Goal: Obtain resource: Download file/media

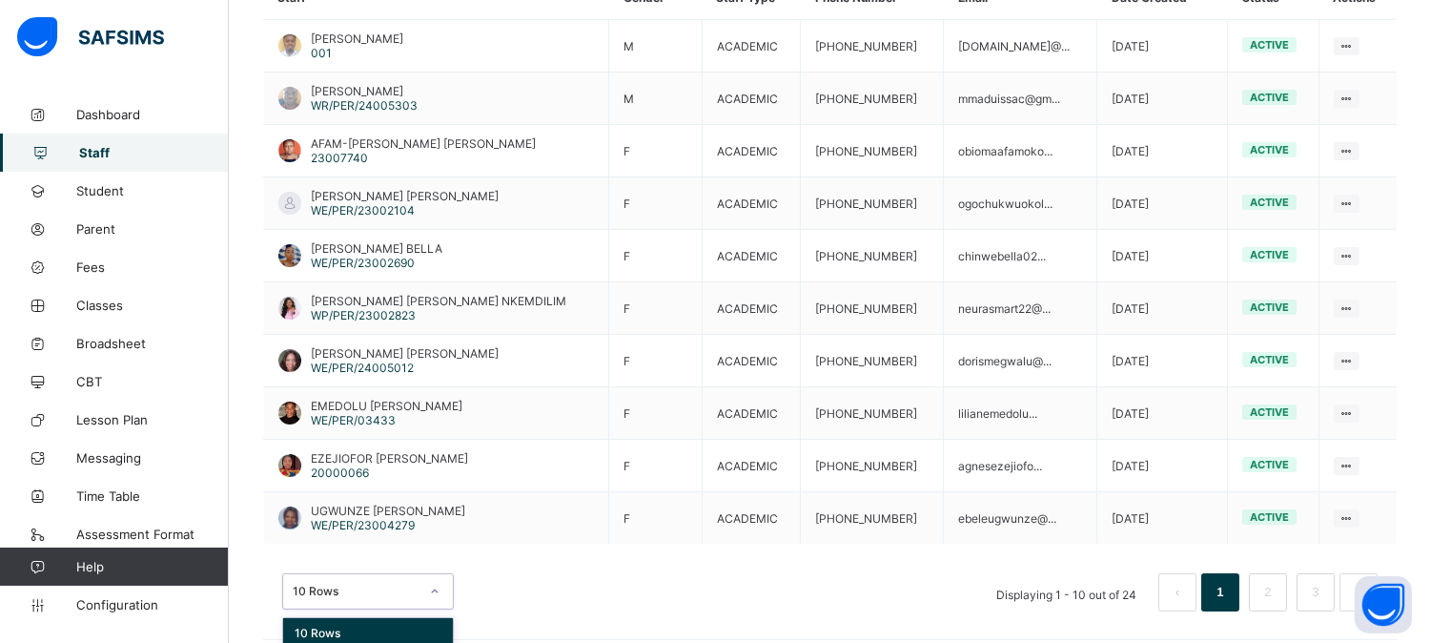
scroll to position [556, 0]
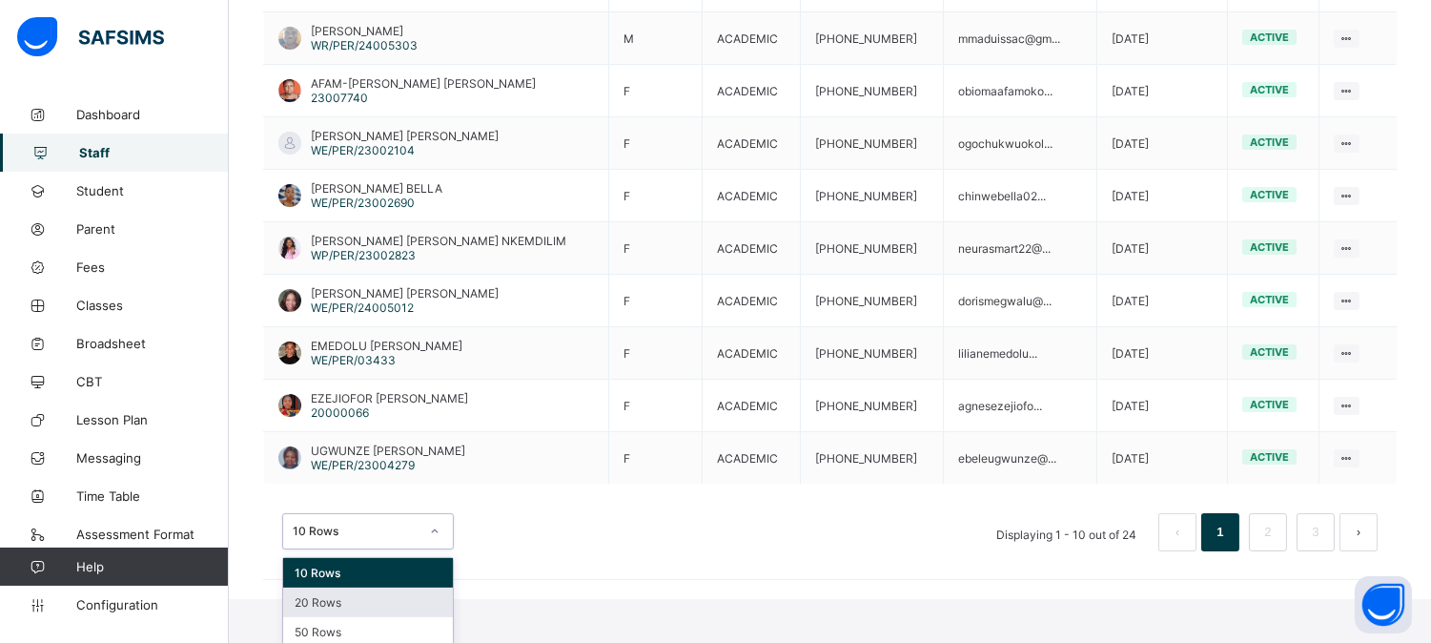
click at [431, 549] on div "option 20 Rows focused, 2 of 3. 3 results available. Use Up and Down to choose …" at bounding box center [368, 531] width 172 height 36
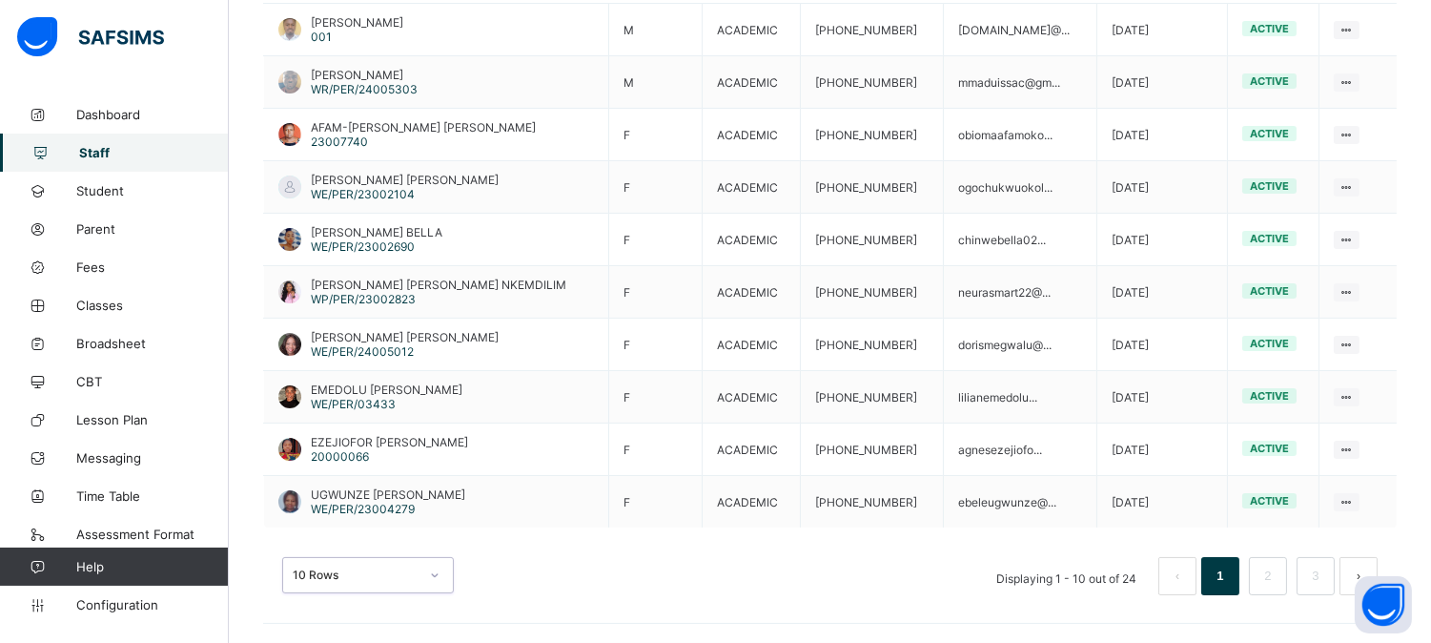
scroll to position [509, 0]
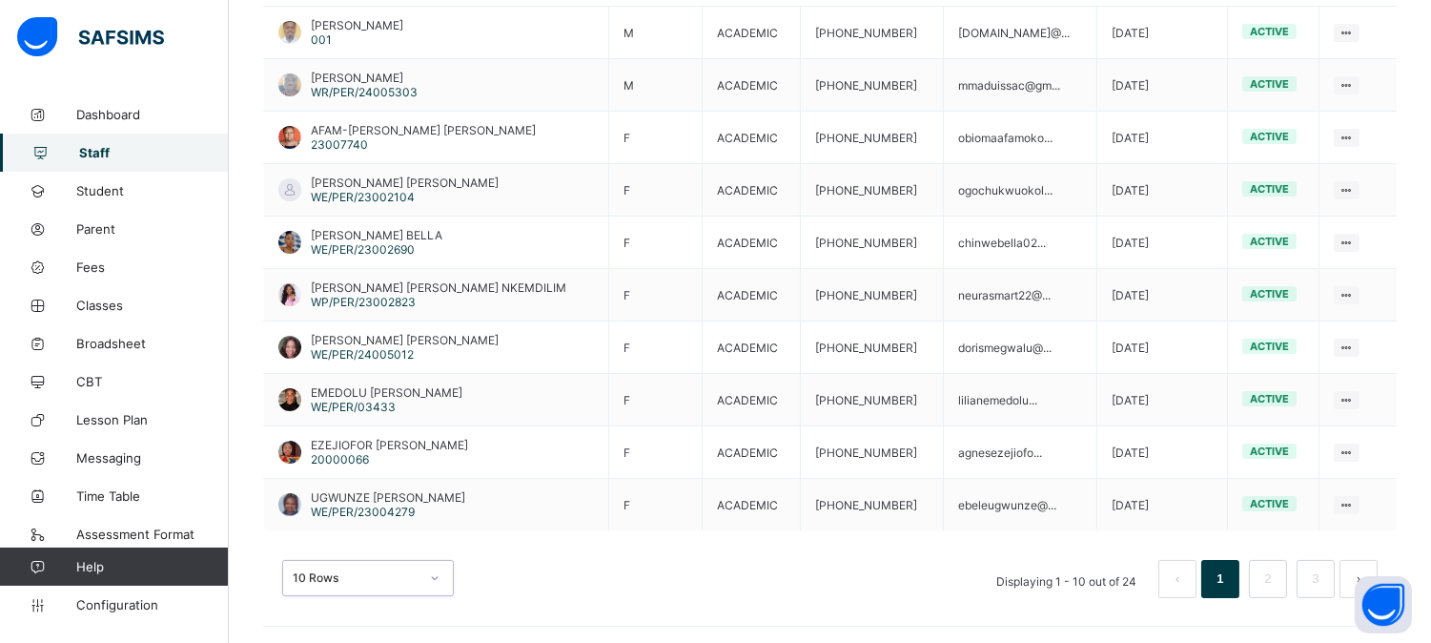
click at [442, 525] on div "0 results available. Select is focused , press Down to open the menu, 10 Rows D…" at bounding box center [830, 569] width 1134 height 95
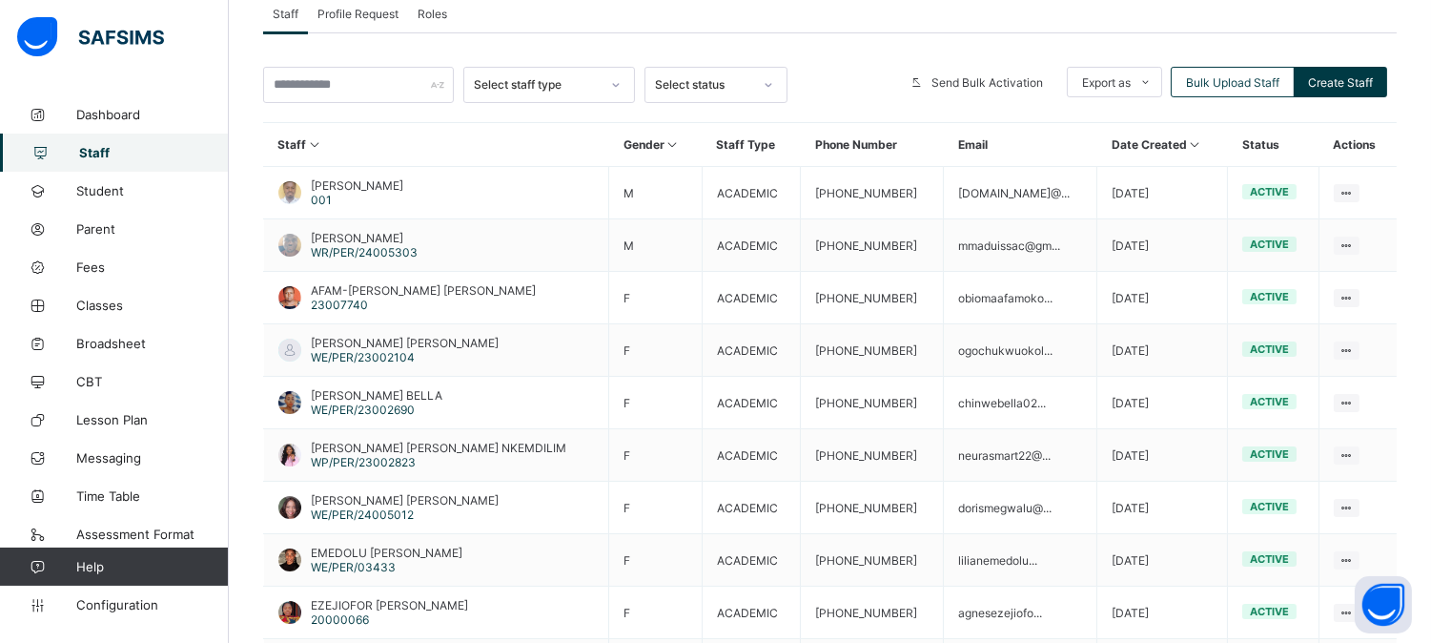
scroll to position [338, 0]
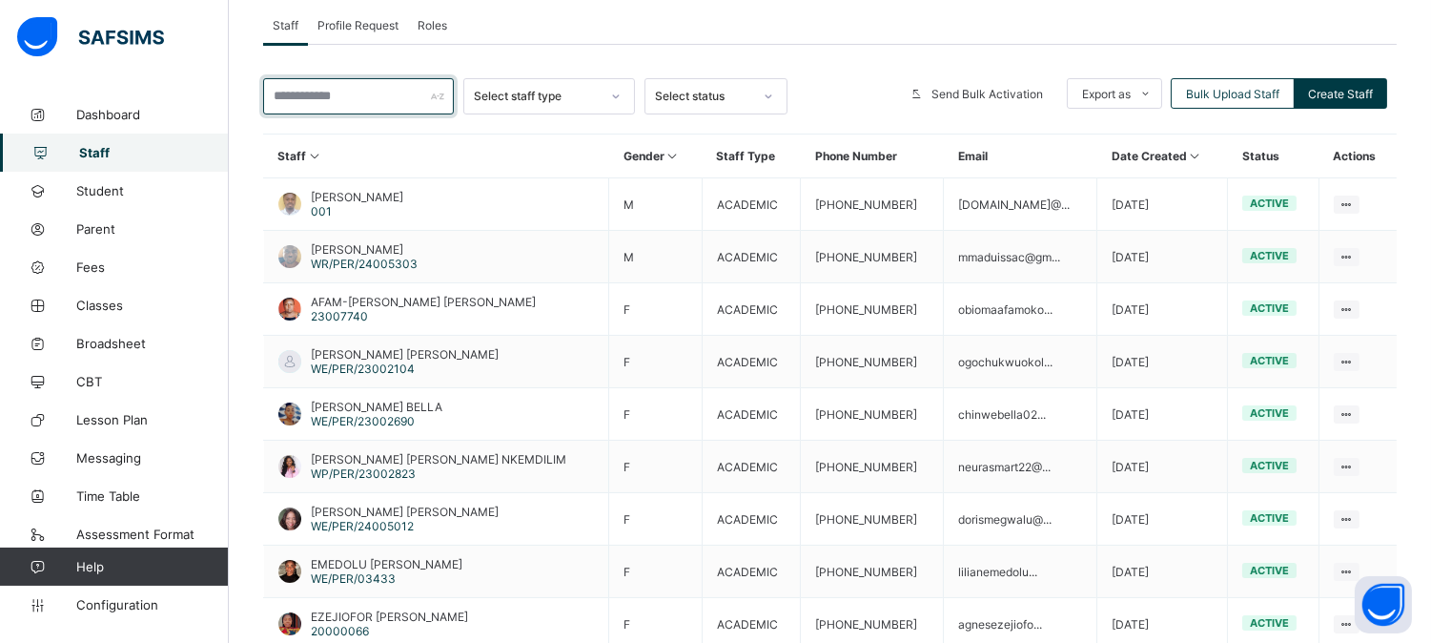
click at [327, 95] on input "text" at bounding box center [358, 96] width 191 height 36
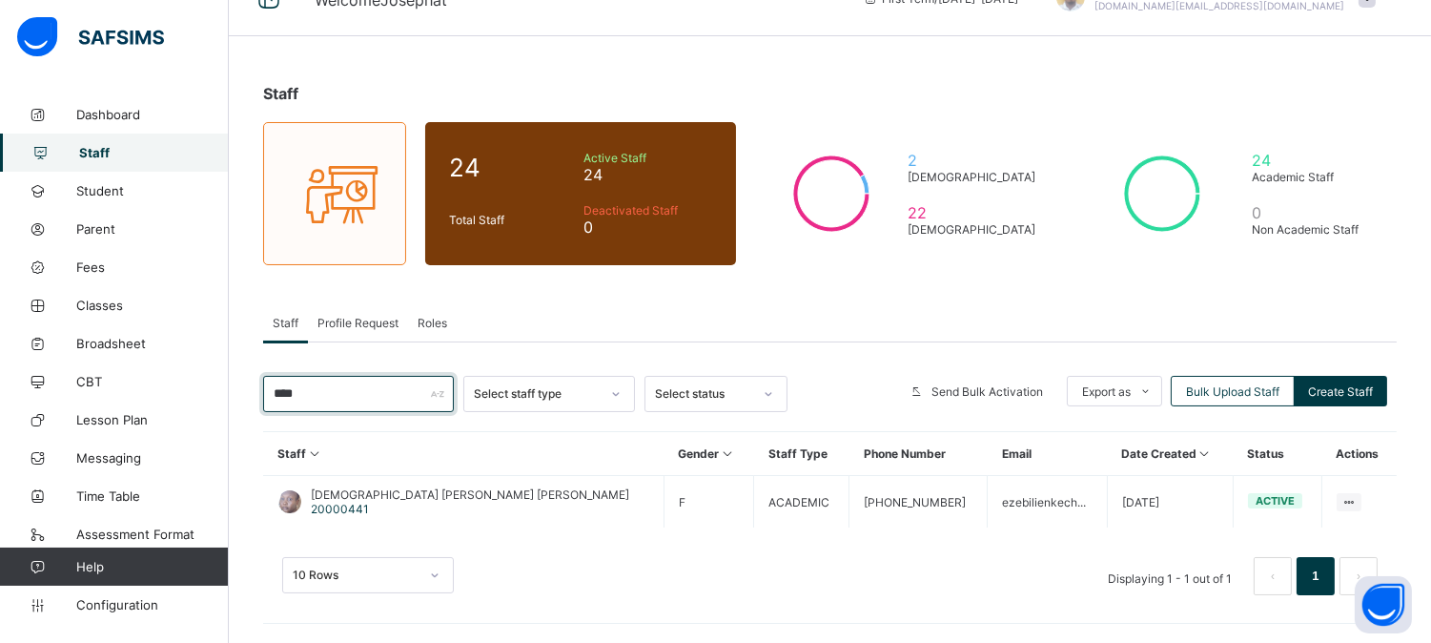
scroll to position [38, 0]
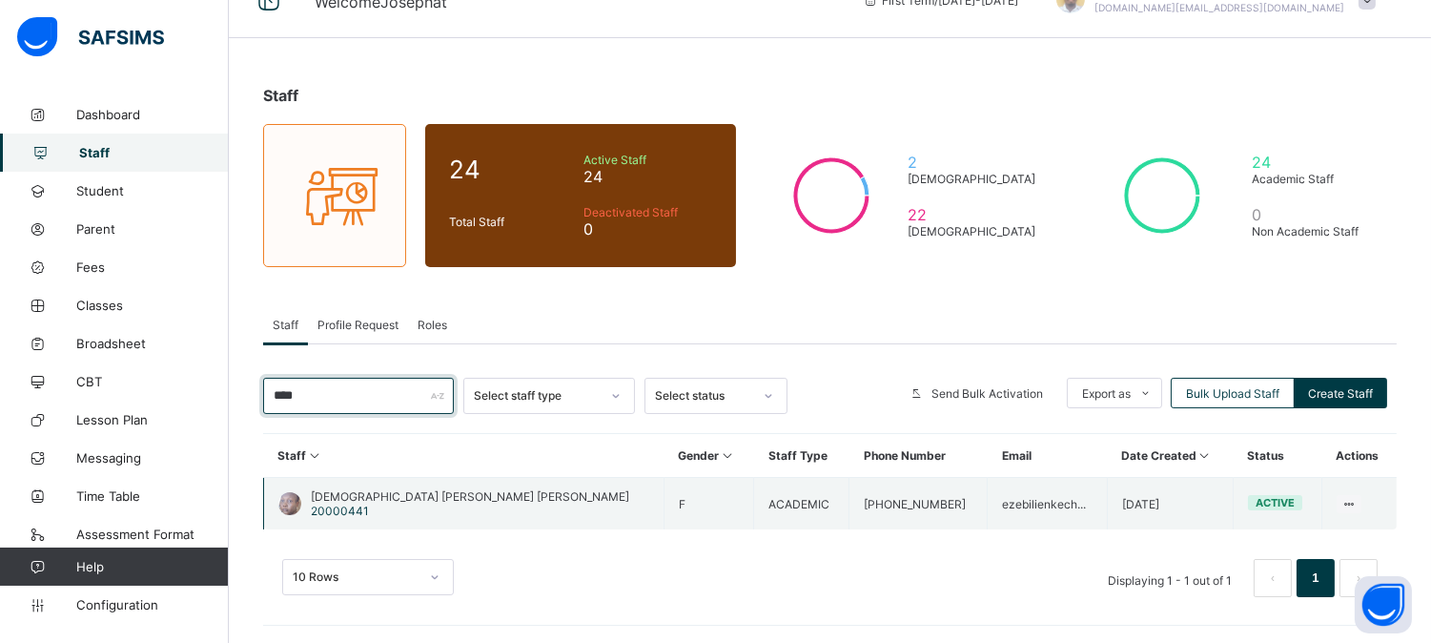
type input "****"
click at [995, 499] on td "ezebilienkech..." at bounding box center [1047, 504] width 119 height 52
drag, startPoint x: 997, startPoint y: 505, endPoint x: 980, endPoint y: 496, distance: 19.6
click at [988, 496] on td "ezebilienkech..." at bounding box center [1047, 504] width 119 height 52
click at [291, 498] on div at bounding box center [289, 503] width 23 height 23
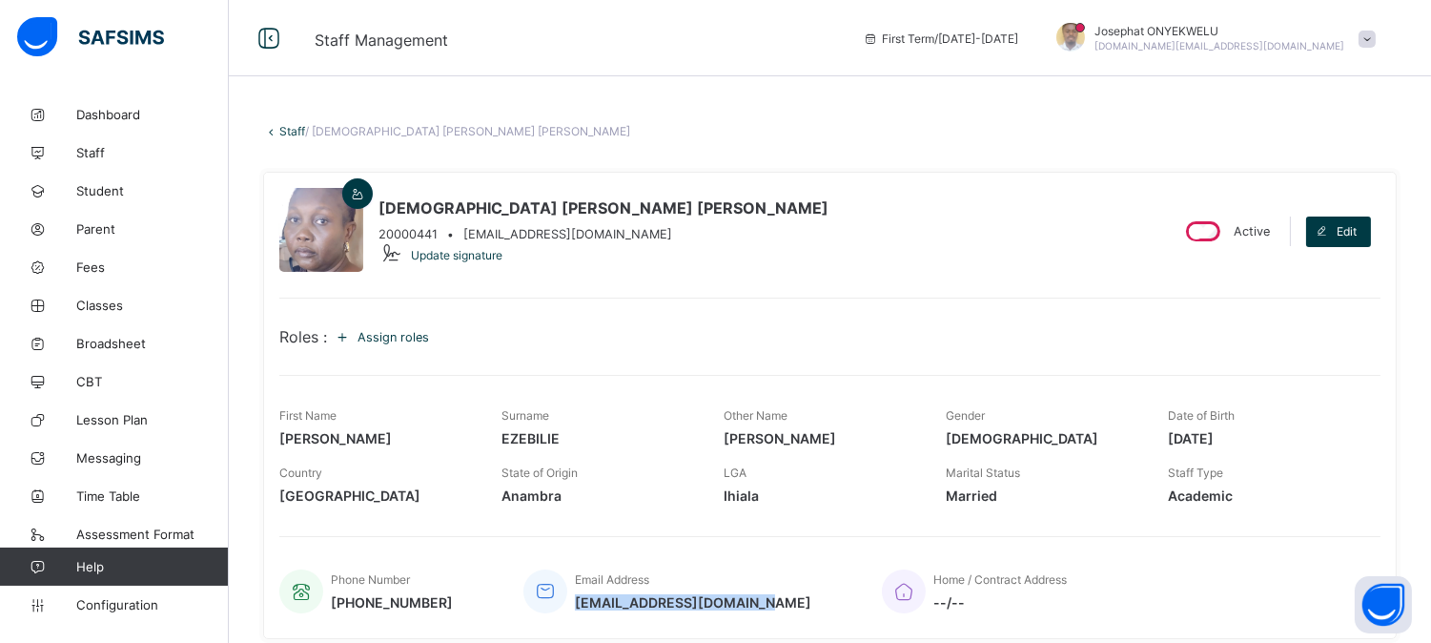
drag, startPoint x: 742, startPoint y: 598, endPoint x: 574, endPoint y: 598, distance: 167.8
click at [575, 598] on span "ezebilienkechi@gmail.com" at bounding box center [693, 602] width 236 height 16
copy span "ezebilienkechi@gmail.com"
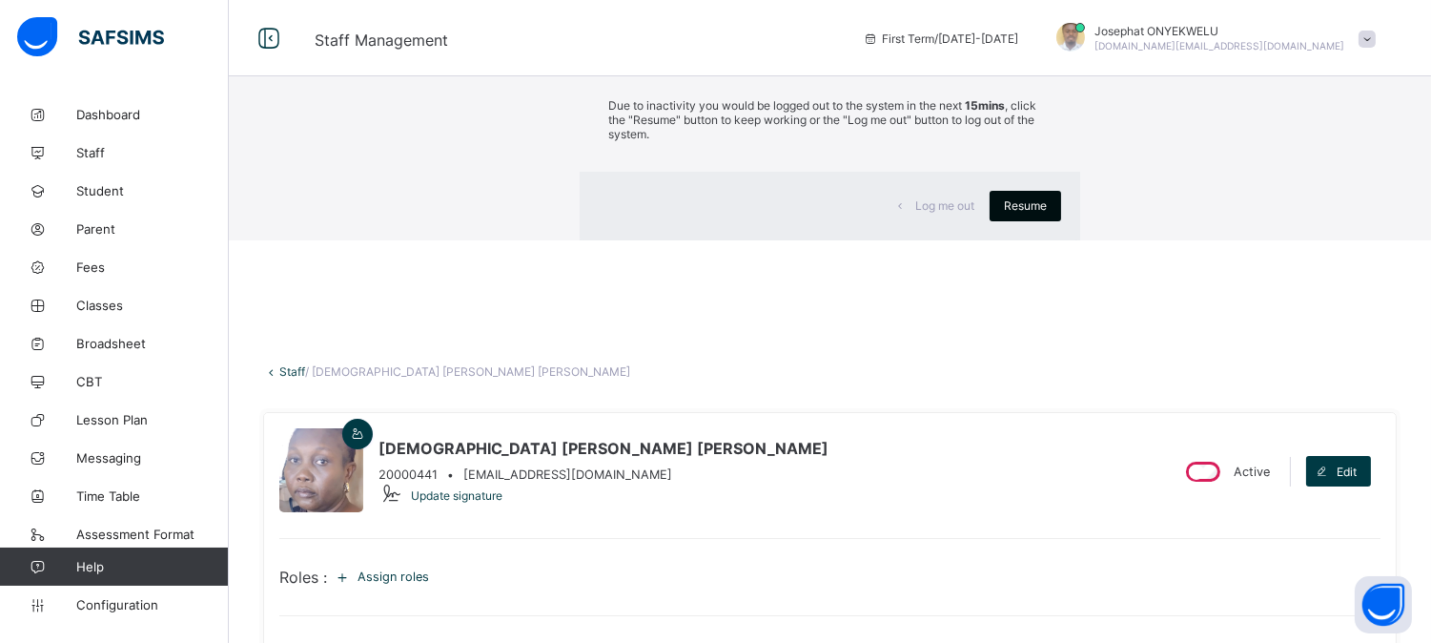
click at [1004, 213] on span "Resume" at bounding box center [1025, 205] width 43 height 14
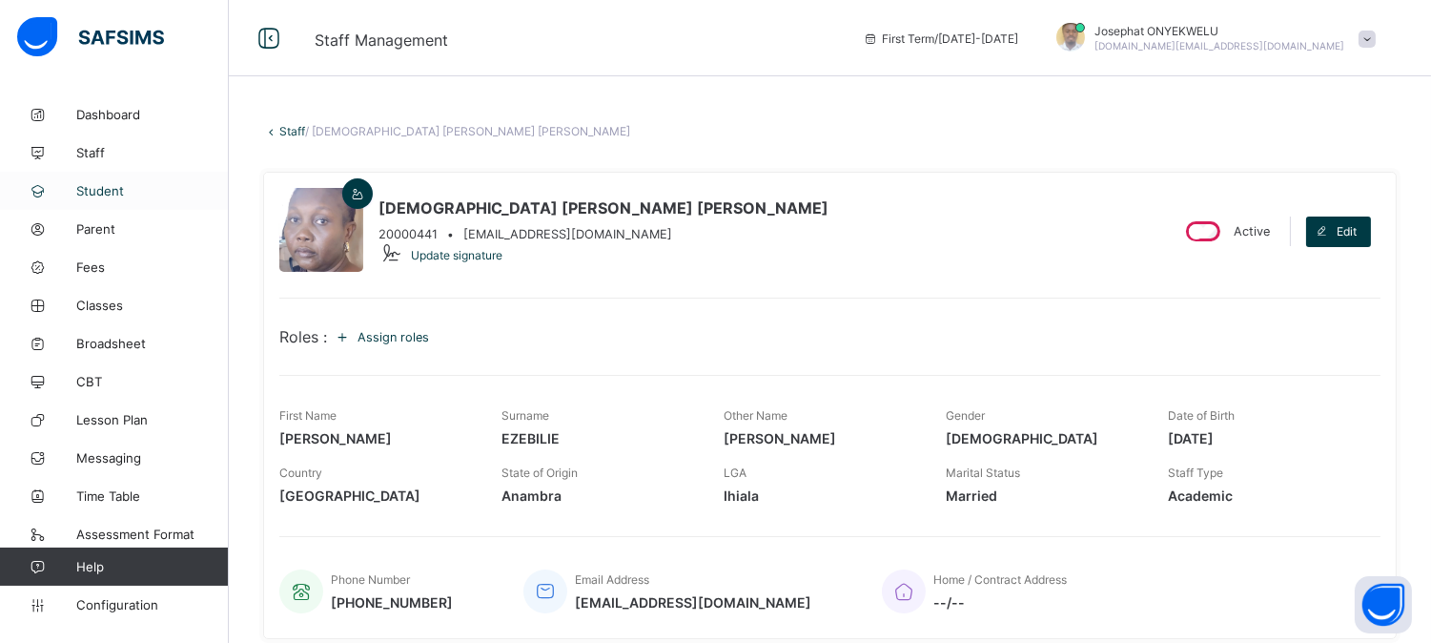
click at [112, 186] on span "Student" at bounding box center [152, 190] width 153 height 15
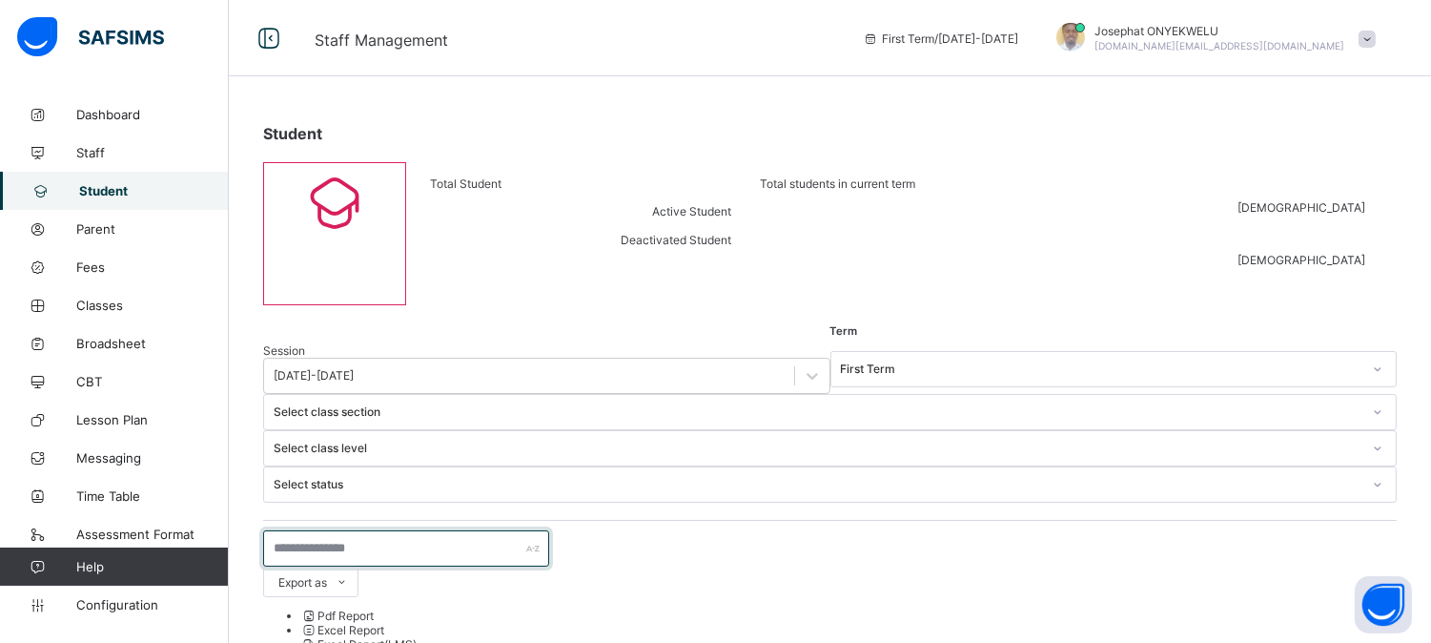
click at [359, 530] on input "text" at bounding box center [406, 548] width 286 height 36
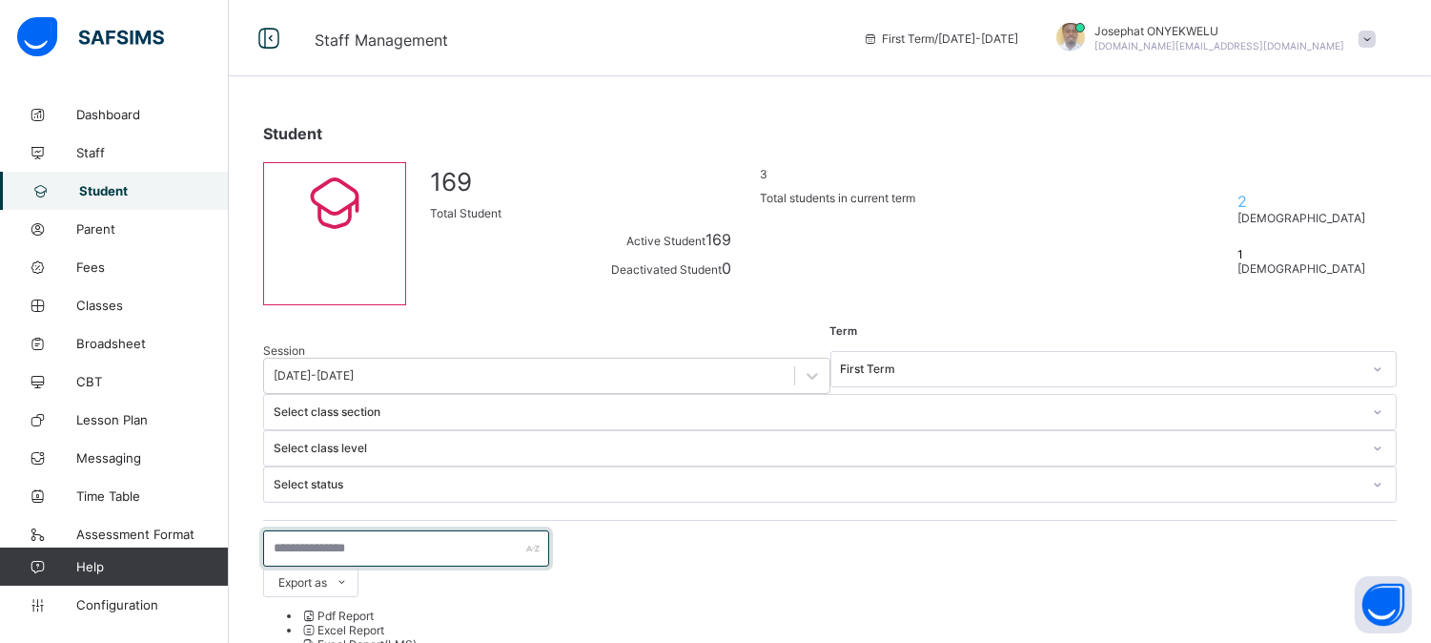
type input "********"
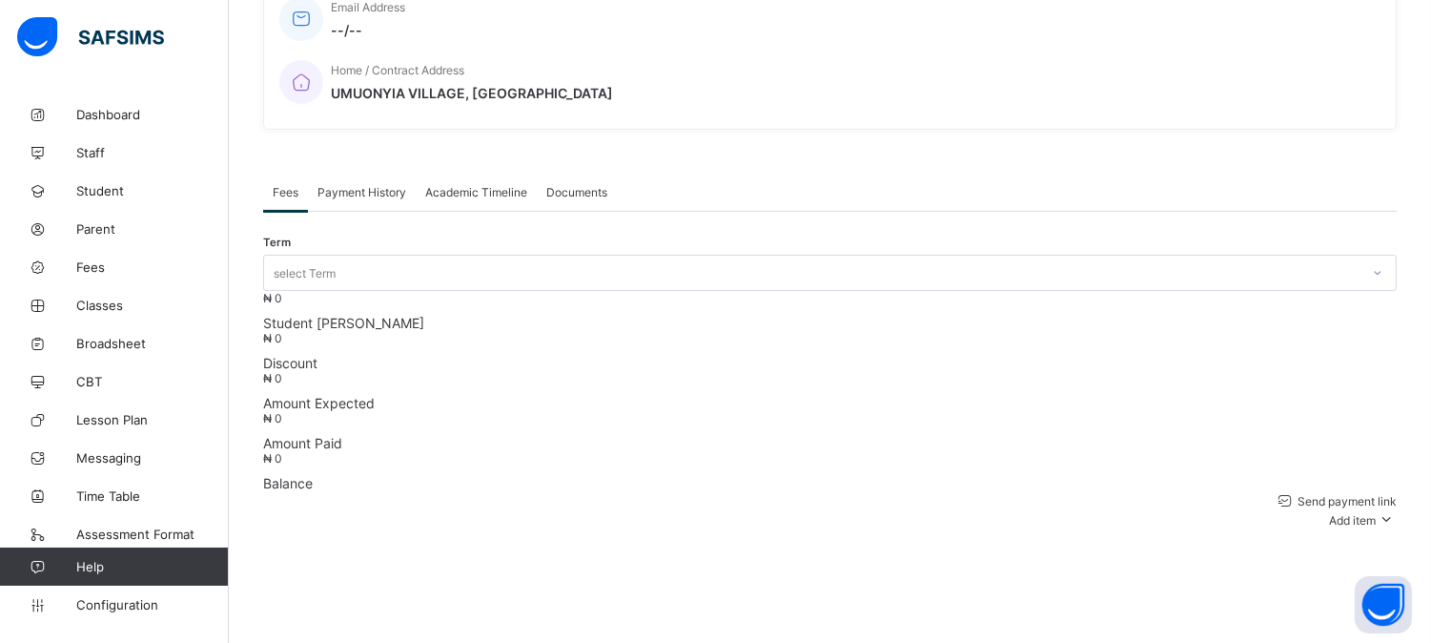
scroll to position [484, 0]
click at [461, 171] on div "Academic Timeline" at bounding box center [476, 190] width 121 height 38
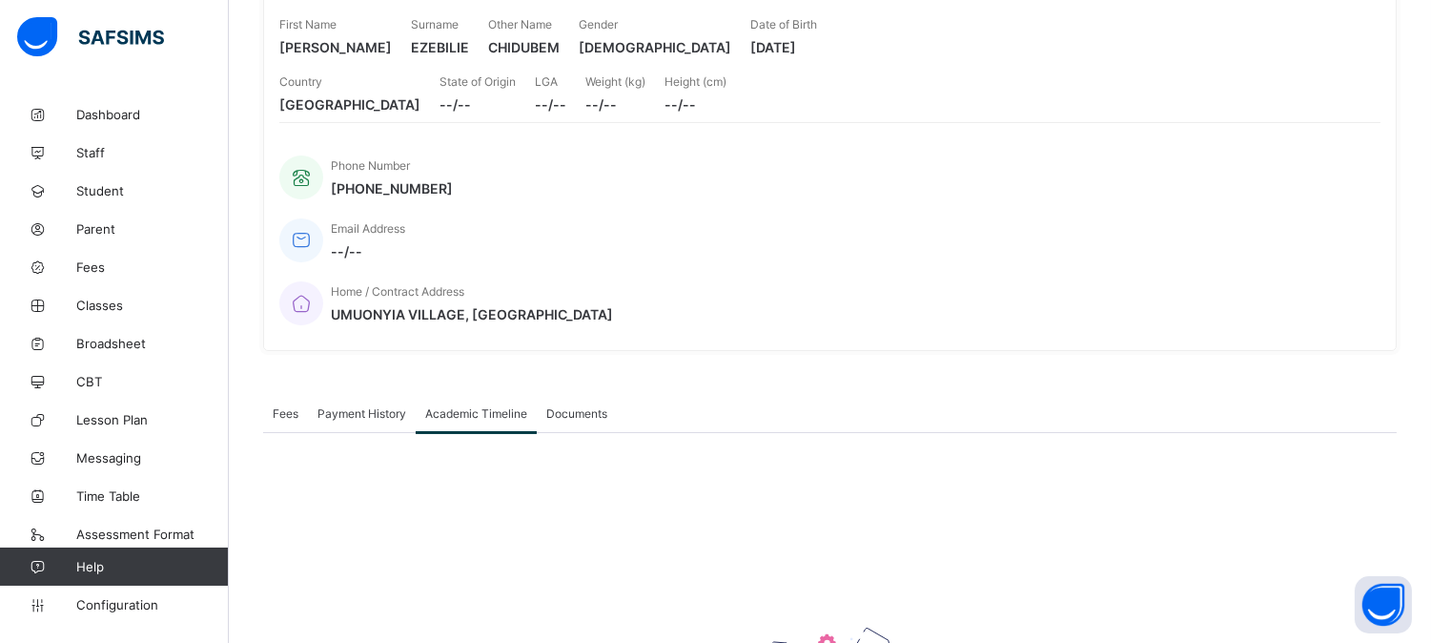
scroll to position [278, 0]
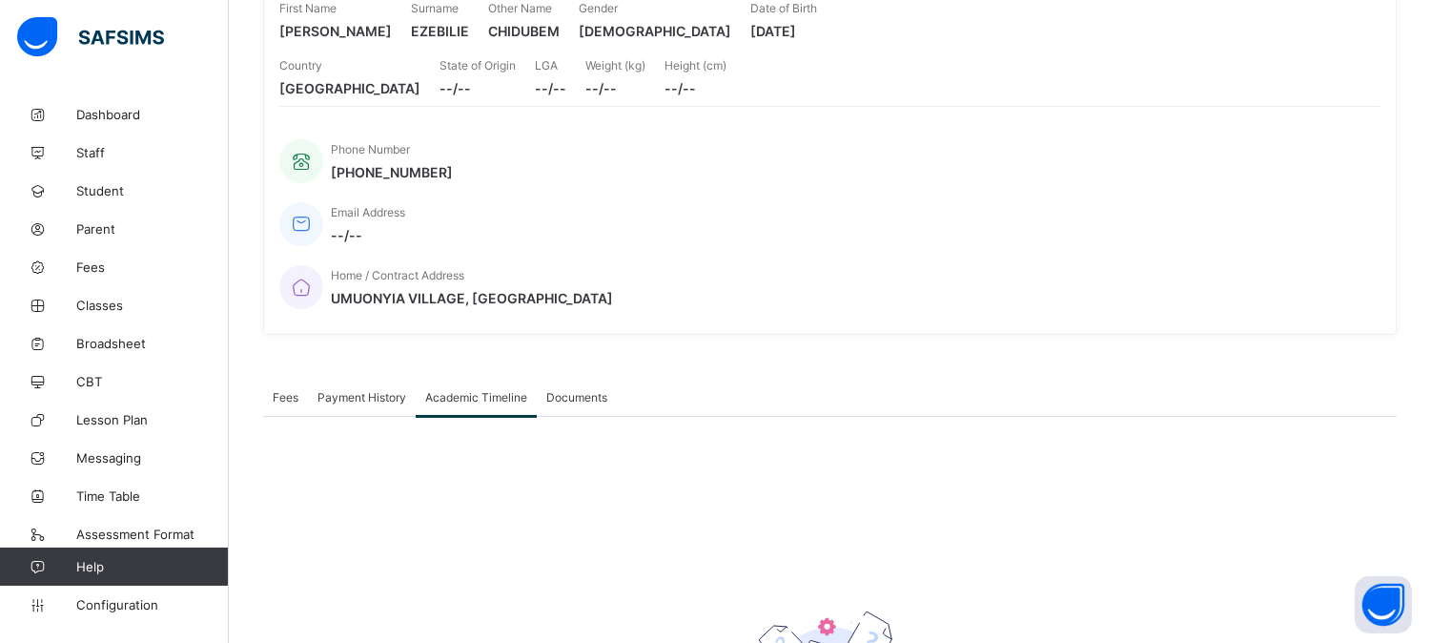
click at [388, 390] on span "Payment History" at bounding box center [362, 397] width 89 height 14
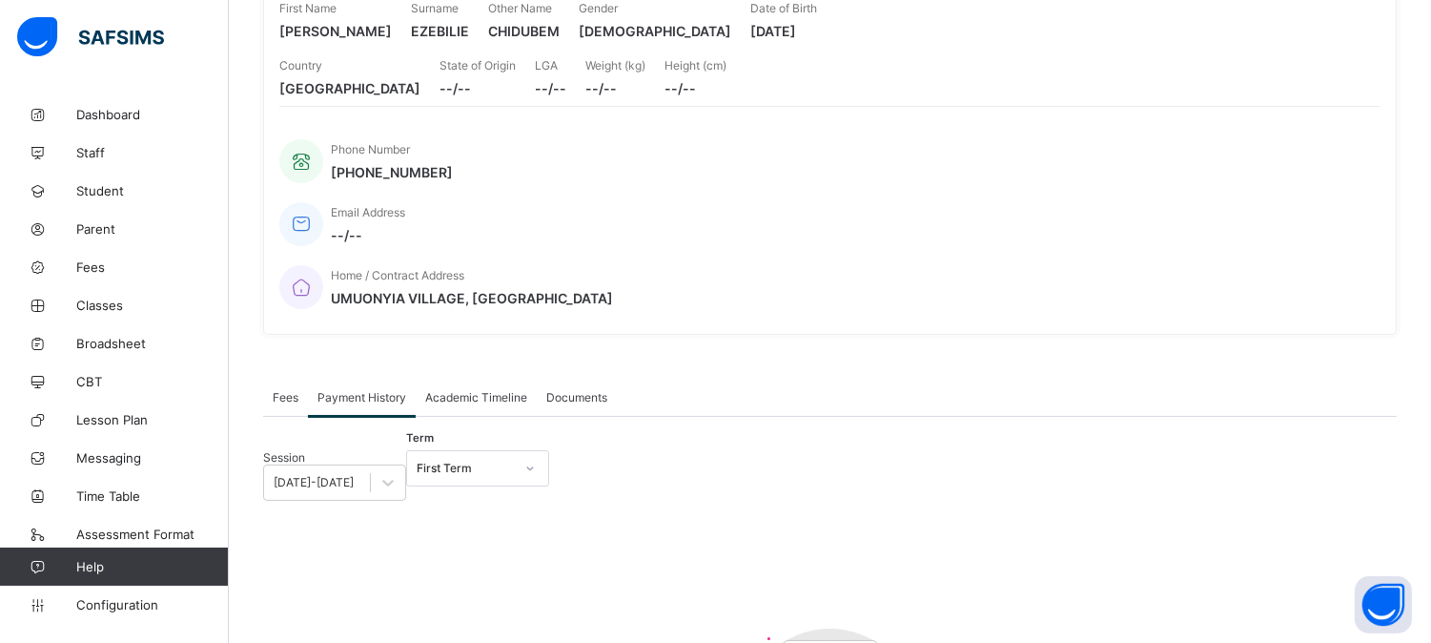
click at [473, 390] on span "Academic Timeline" at bounding box center [476, 397] width 102 height 14
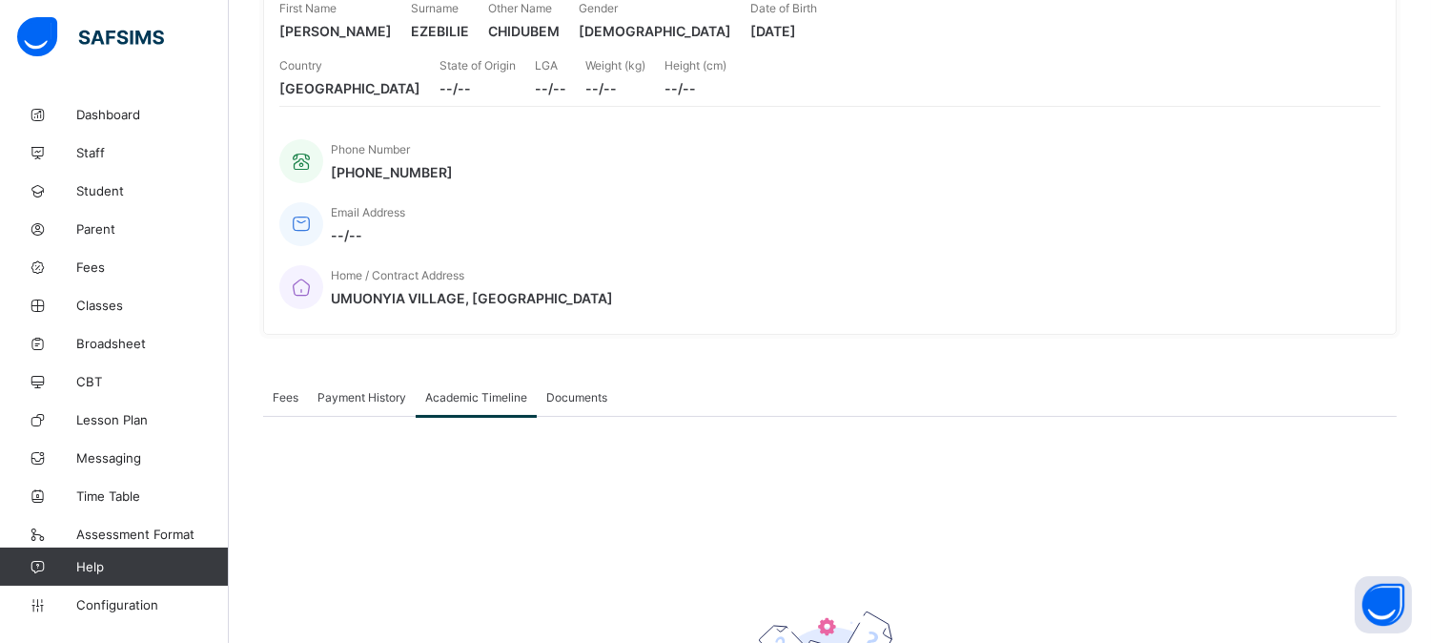
scroll to position [181, 0]
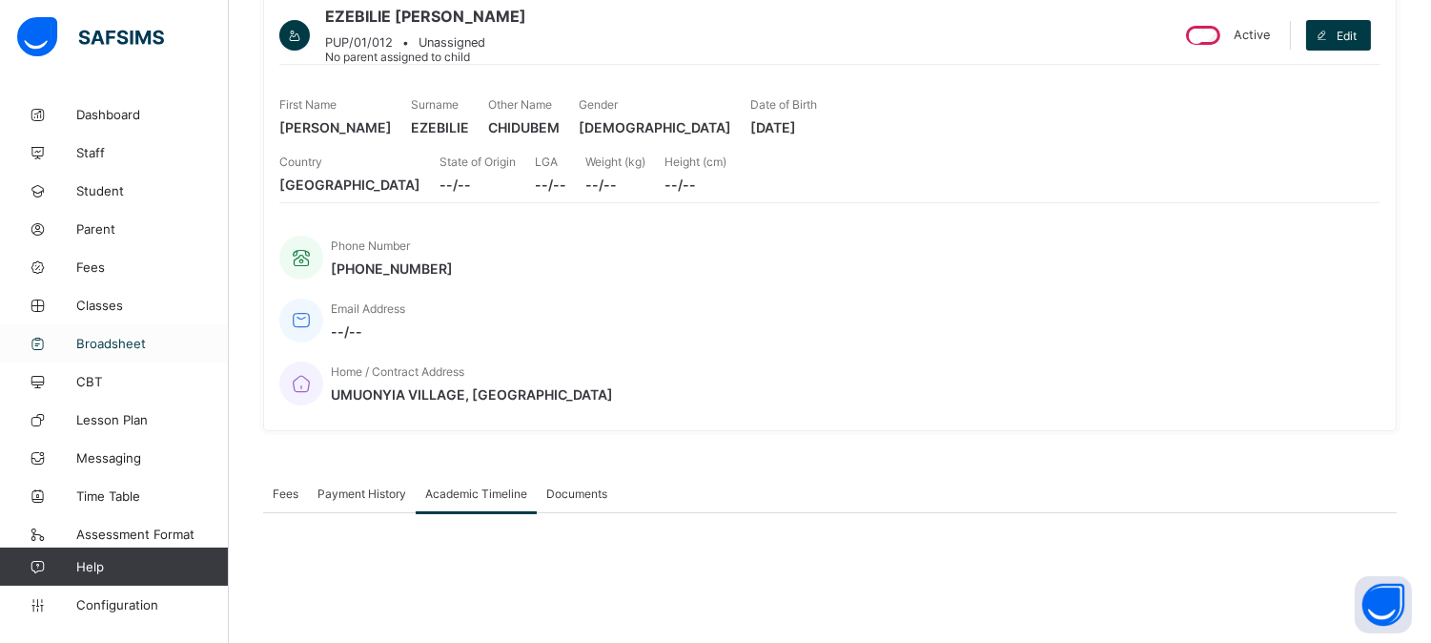
click at [105, 345] on span "Broadsheet" at bounding box center [152, 343] width 153 height 15
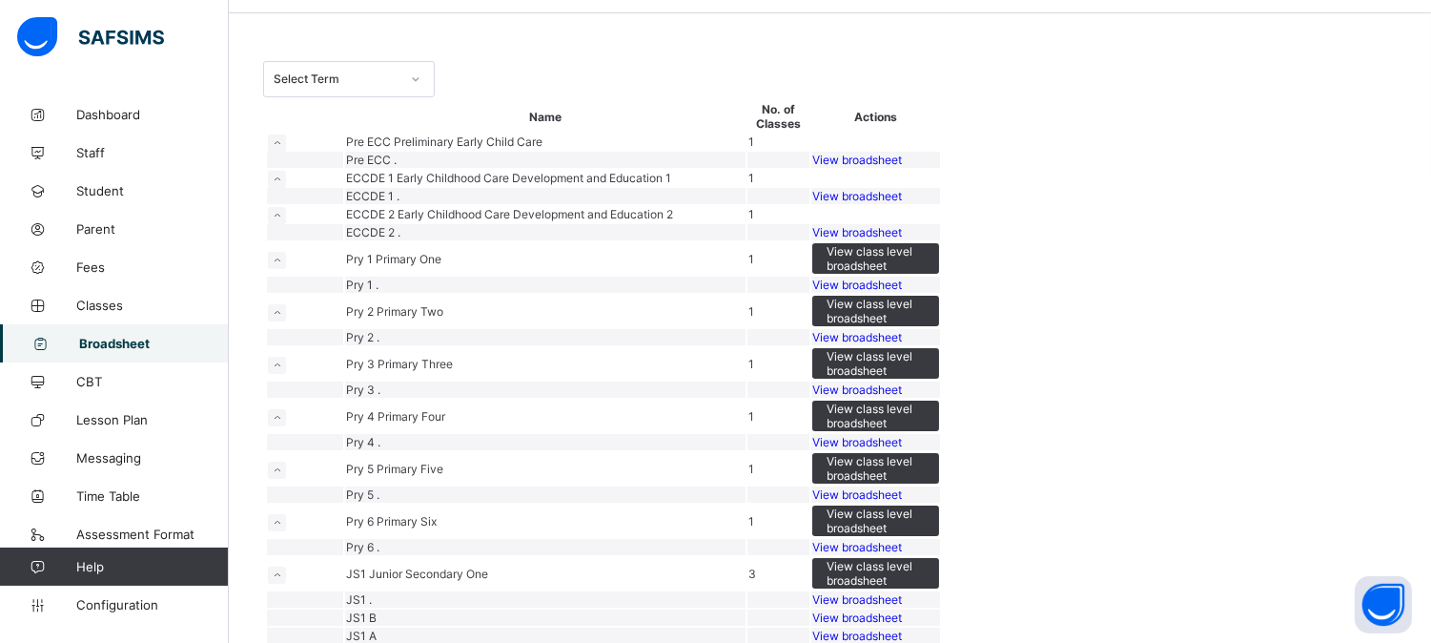
scroll to position [29, 0]
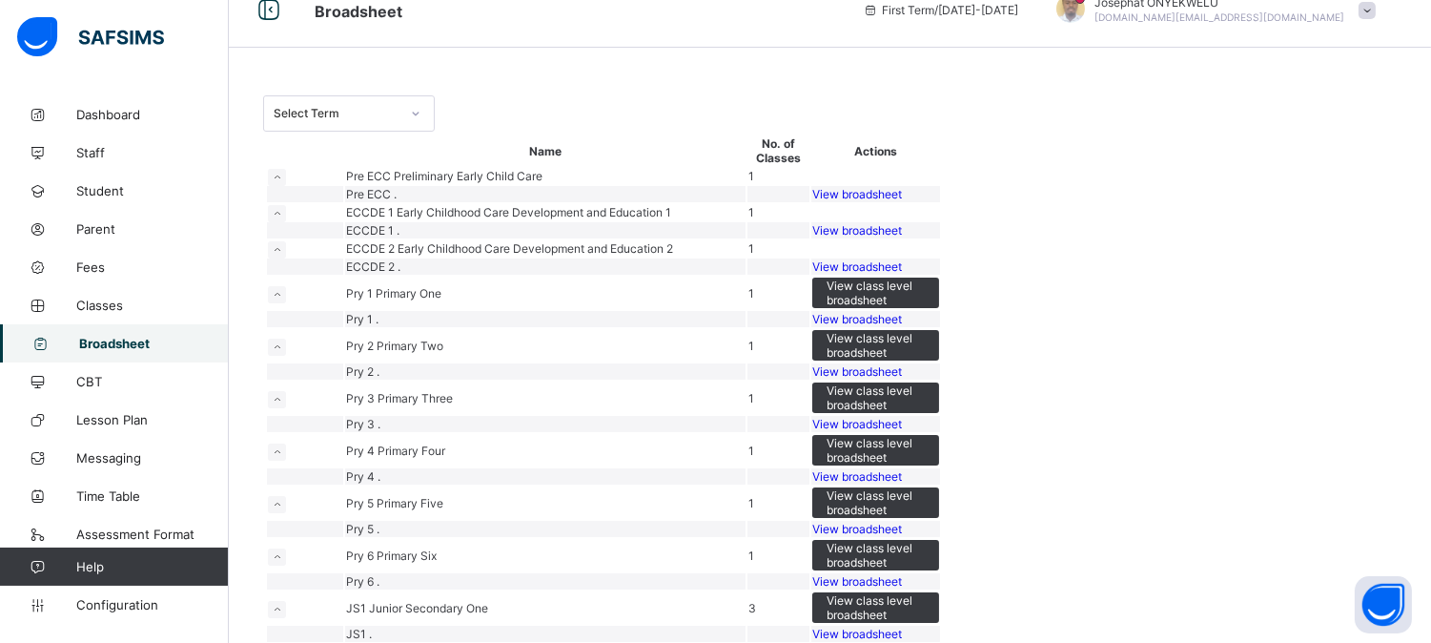
click at [902, 326] on span "View broadsheet" at bounding box center [857, 319] width 90 height 14
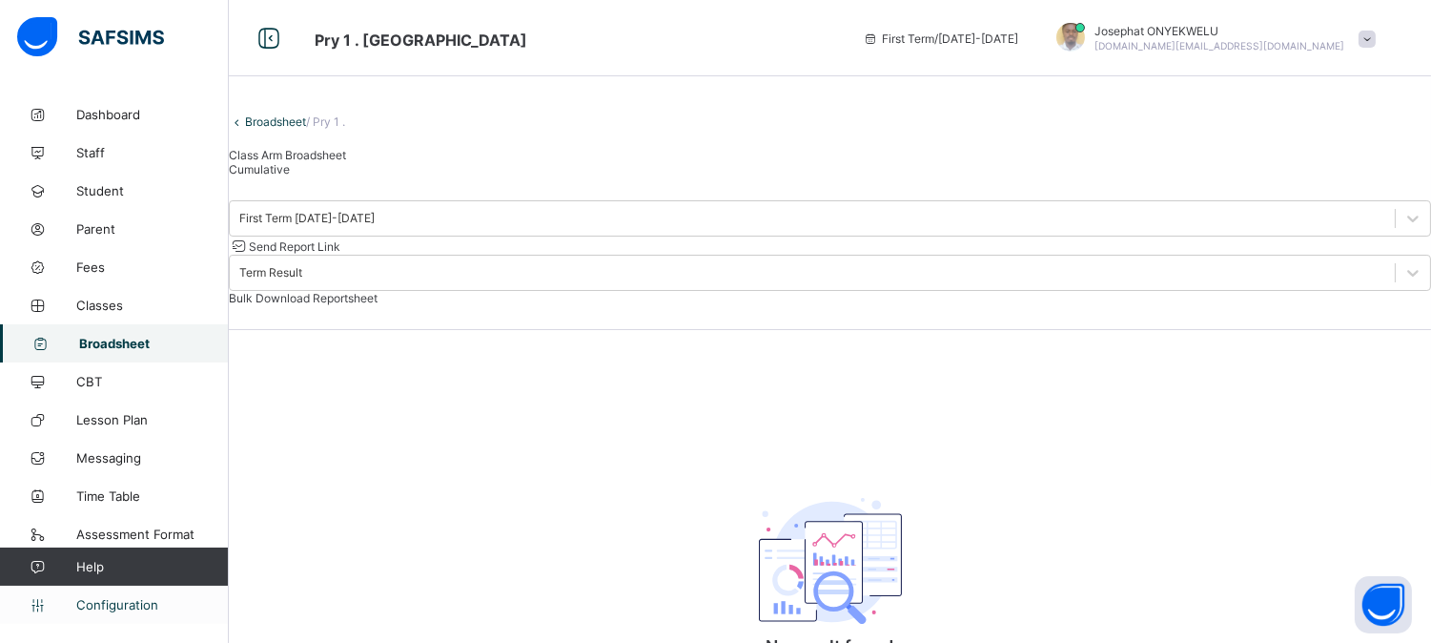
click at [119, 608] on span "Configuration" at bounding box center [152, 604] width 152 height 15
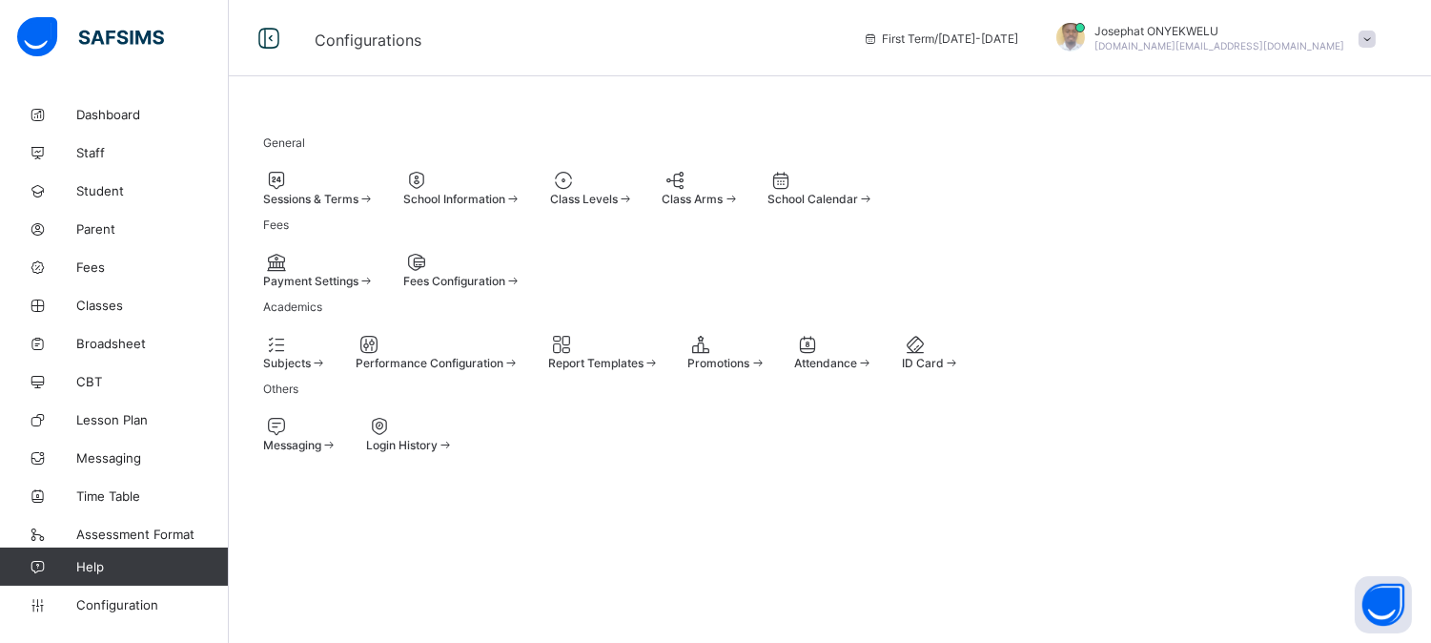
click at [263, 192] on span at bounding box center [263, 192] width 0 height 0
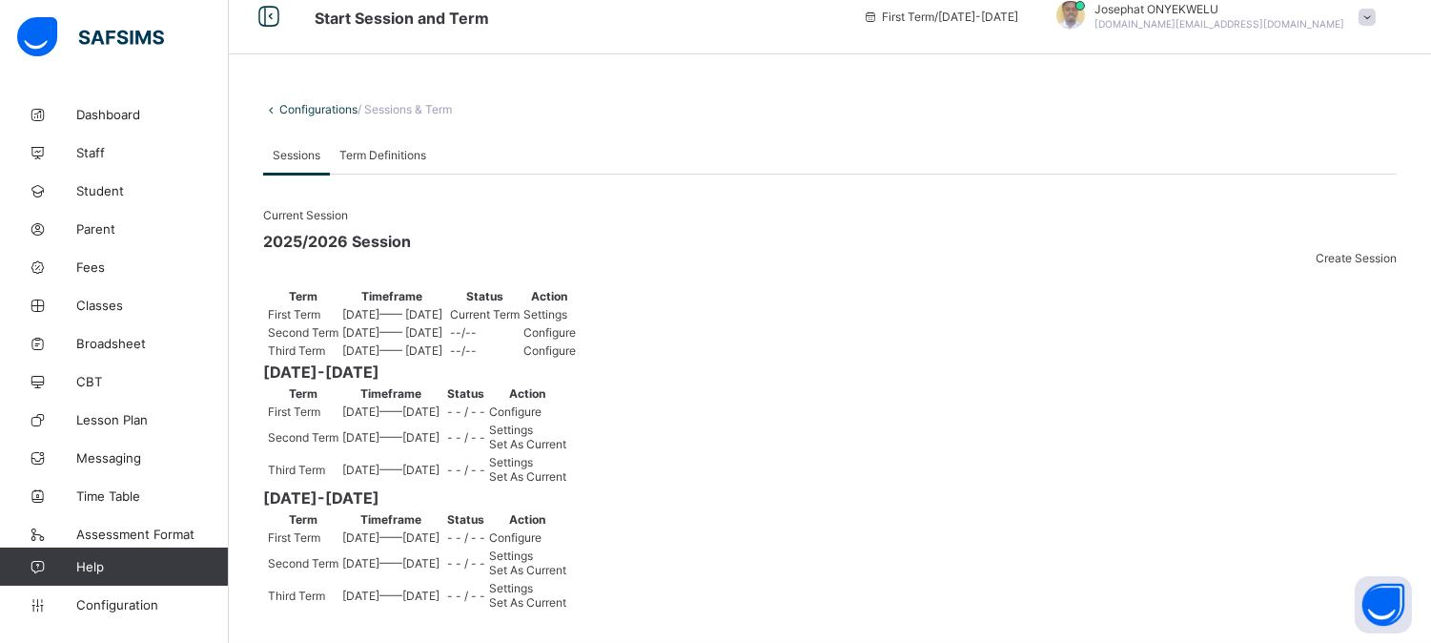
scroll to position [351, 0]
click at [566, 483] on span "Set As Current" at bounding box center [527, 476] width 77 height 14
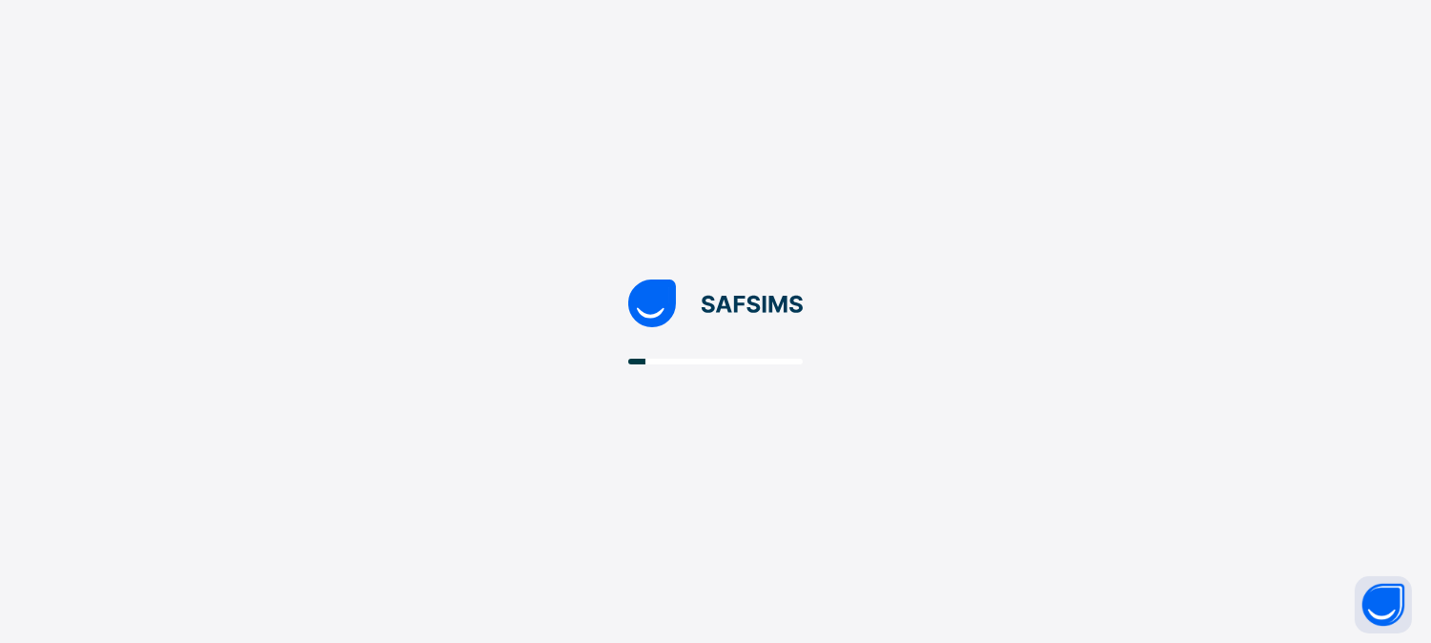
scroll to position [0, 0]
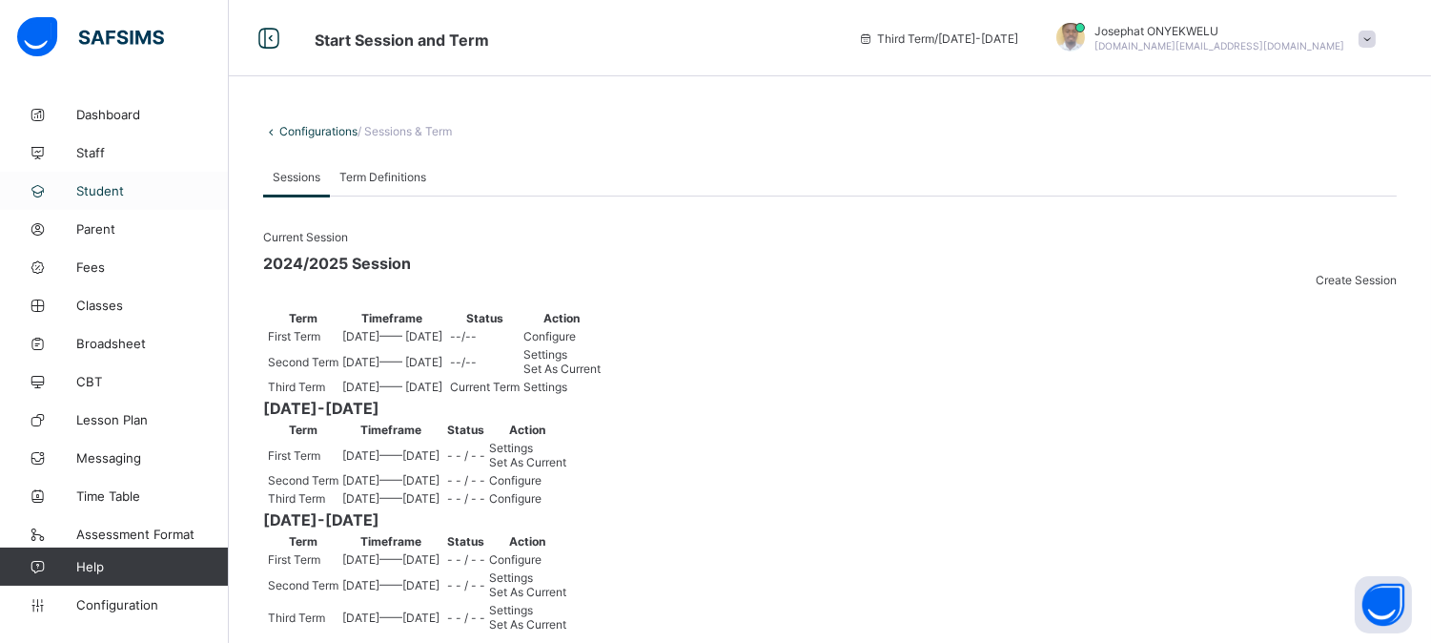
click at [113, 194] on span "Student" at bounding box center [152, 190] width 153 height 15
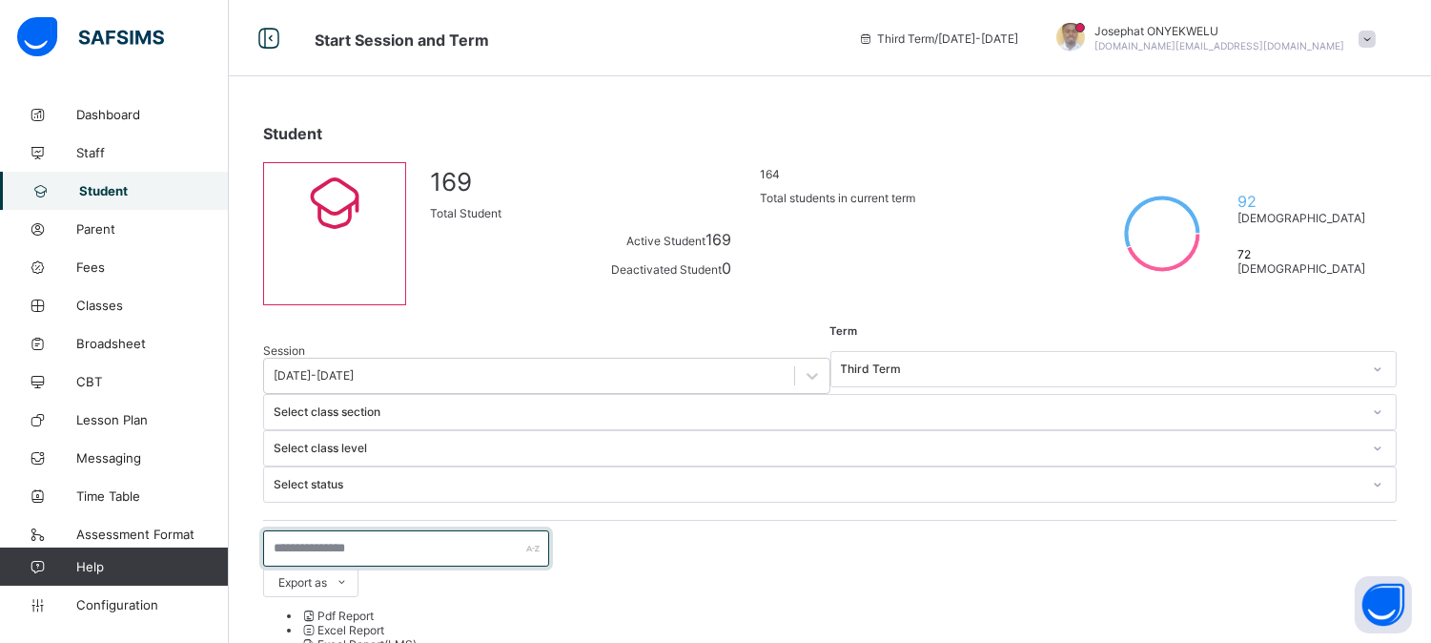
click at [362, 530] on input "text" at bounding box center [406, 548] width 286 height 36
type input "********"
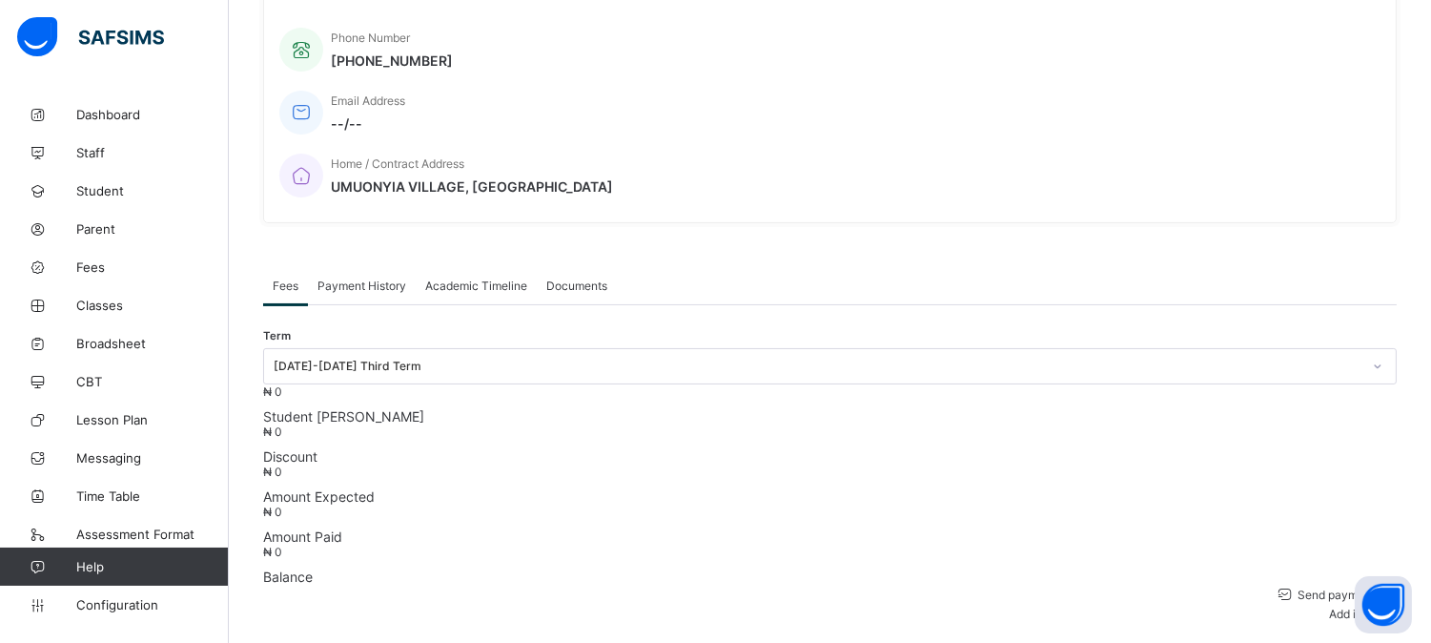
scroll to position [235, 0]
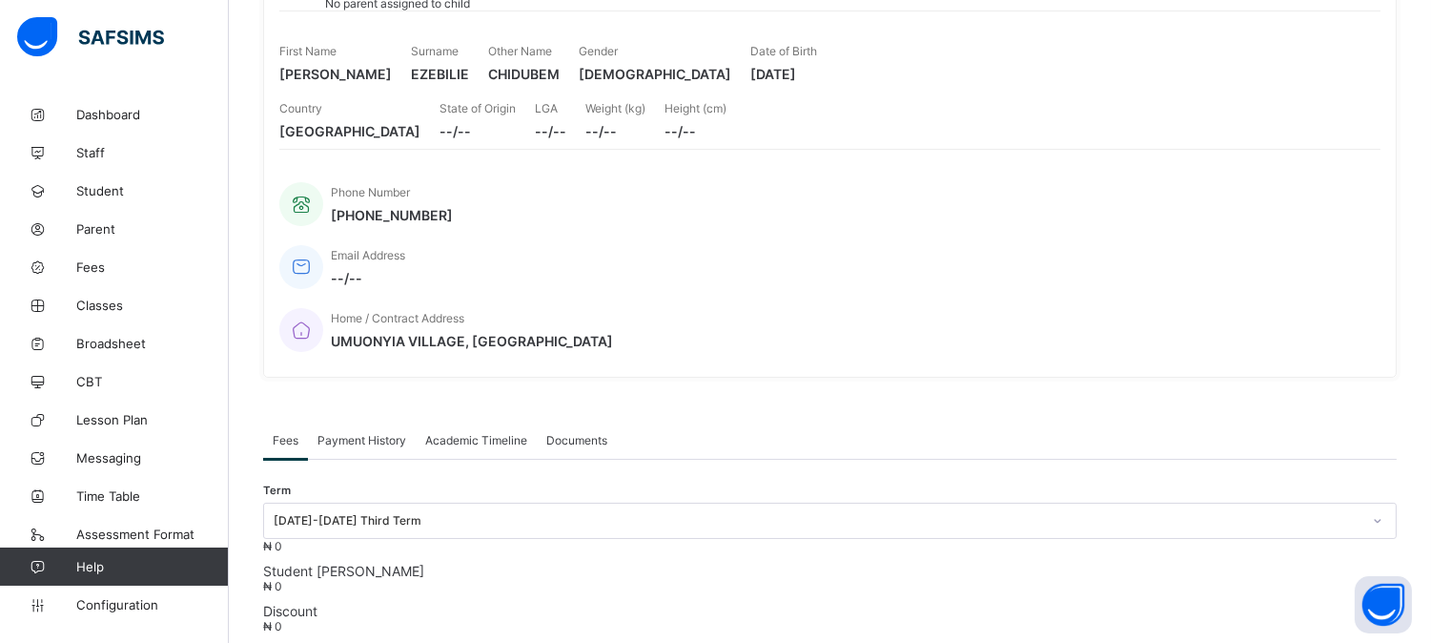
click at [470, 421] on div "Academic Timeline" at bounding box center [476, 440] width 121 height 38
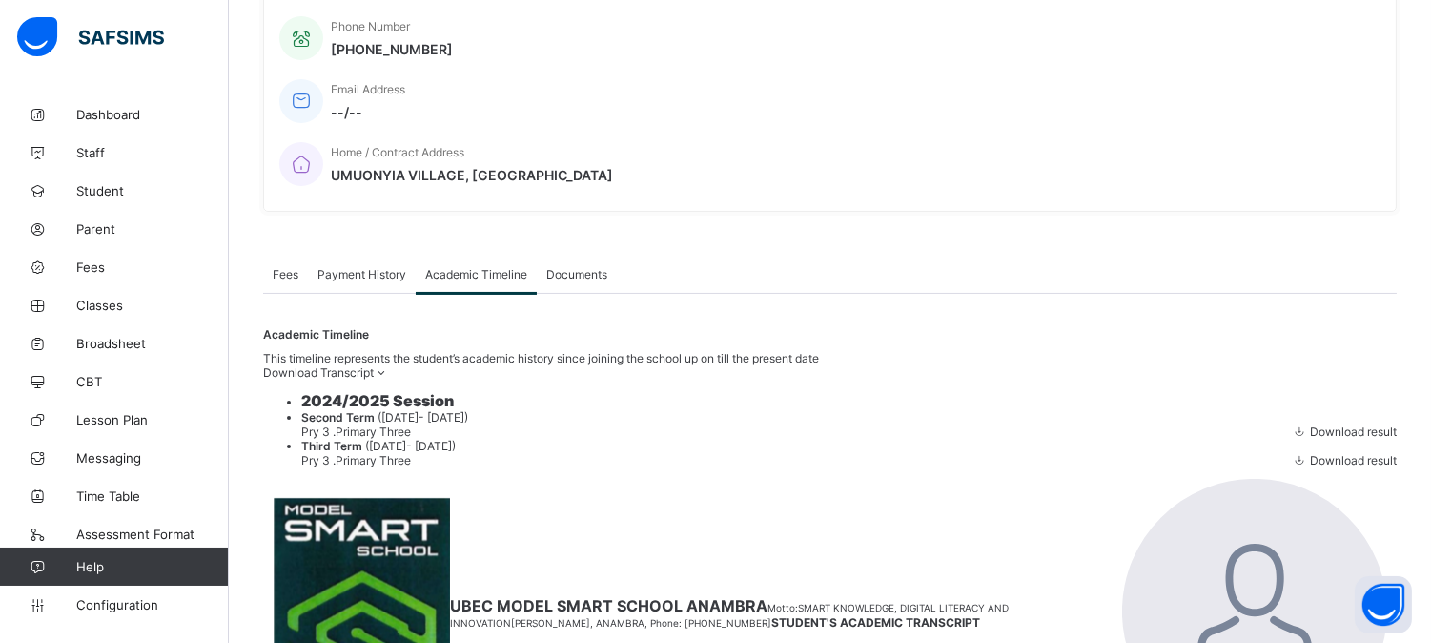
scroll to position [421, 0]
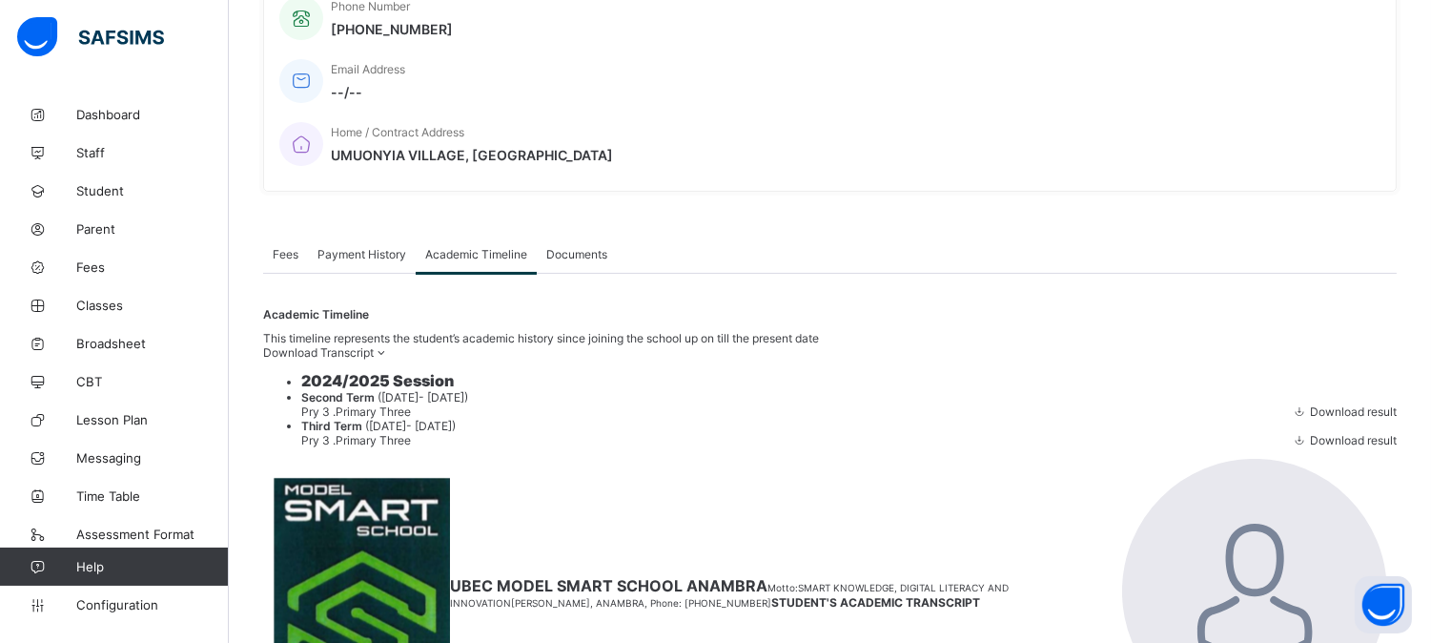
click at [1342, 447] on span "Download result" at bounding box center [1353, 440] width 87 height 14
click at [115, 345] on span "Broadsheet" at bounding box center [152, 343] width 153 height 15
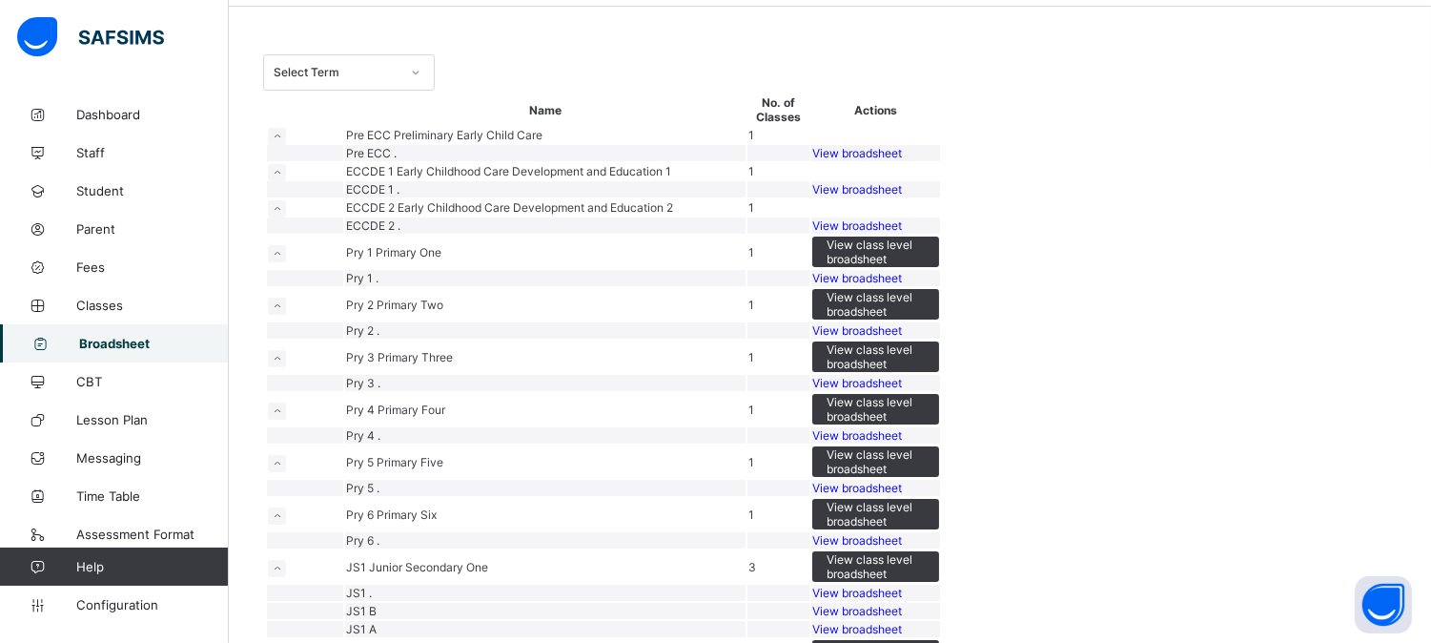
scroll to position [146, 0]
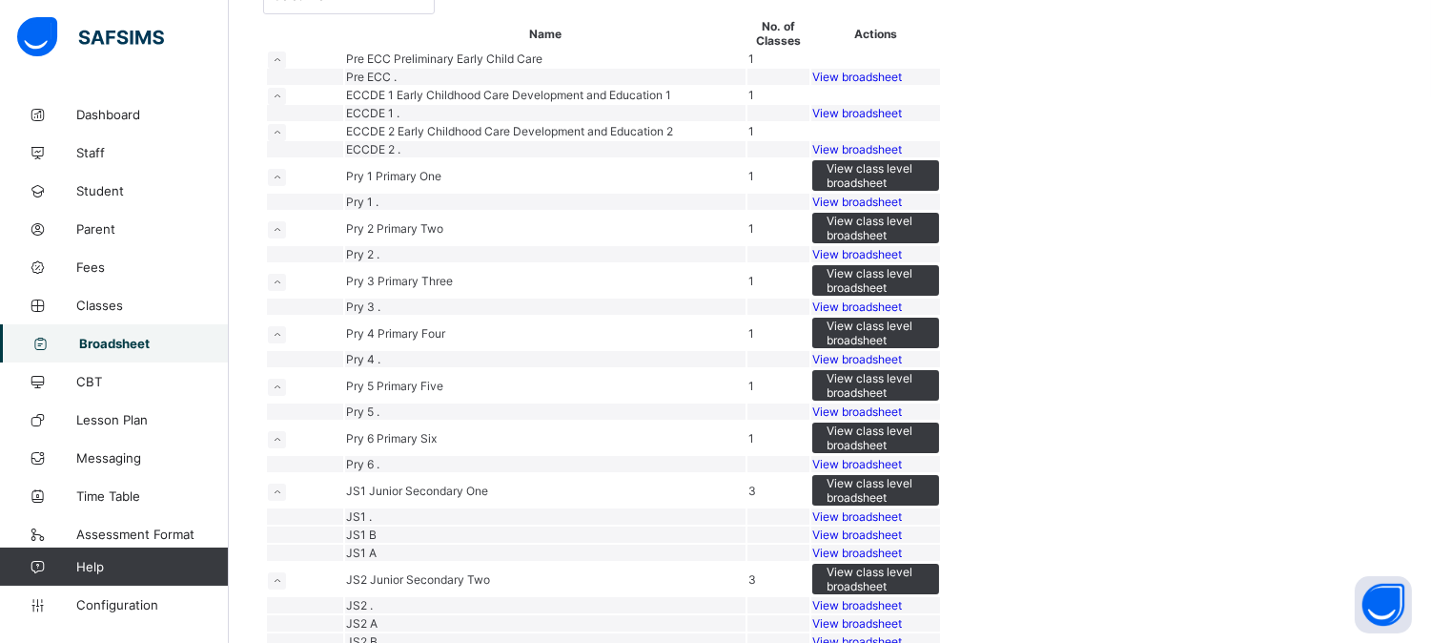
click at [902, 209] on span "View broadsheet" at bounding box center [857, 202] width 90 height 14
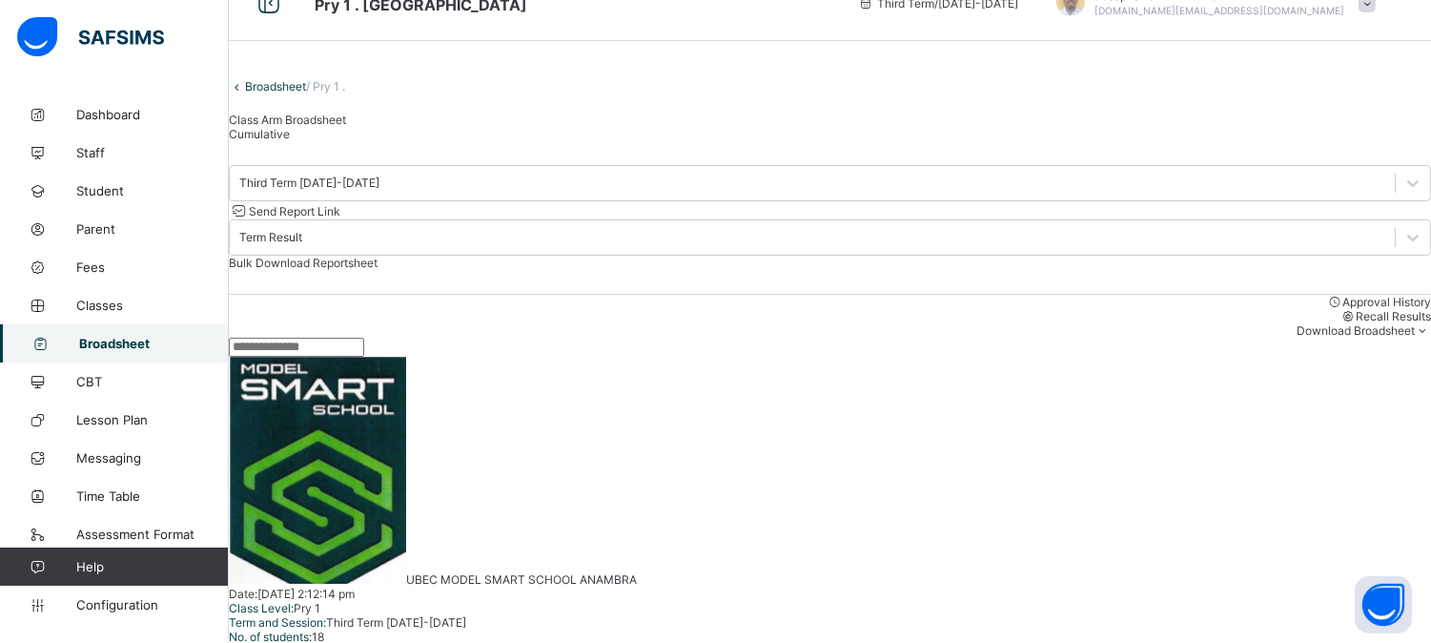
scroll to position [33, 0]
click at [378, 257] on span "Bulk Download Reportsheet" at bounding box center [303, 264] width 149 height 14
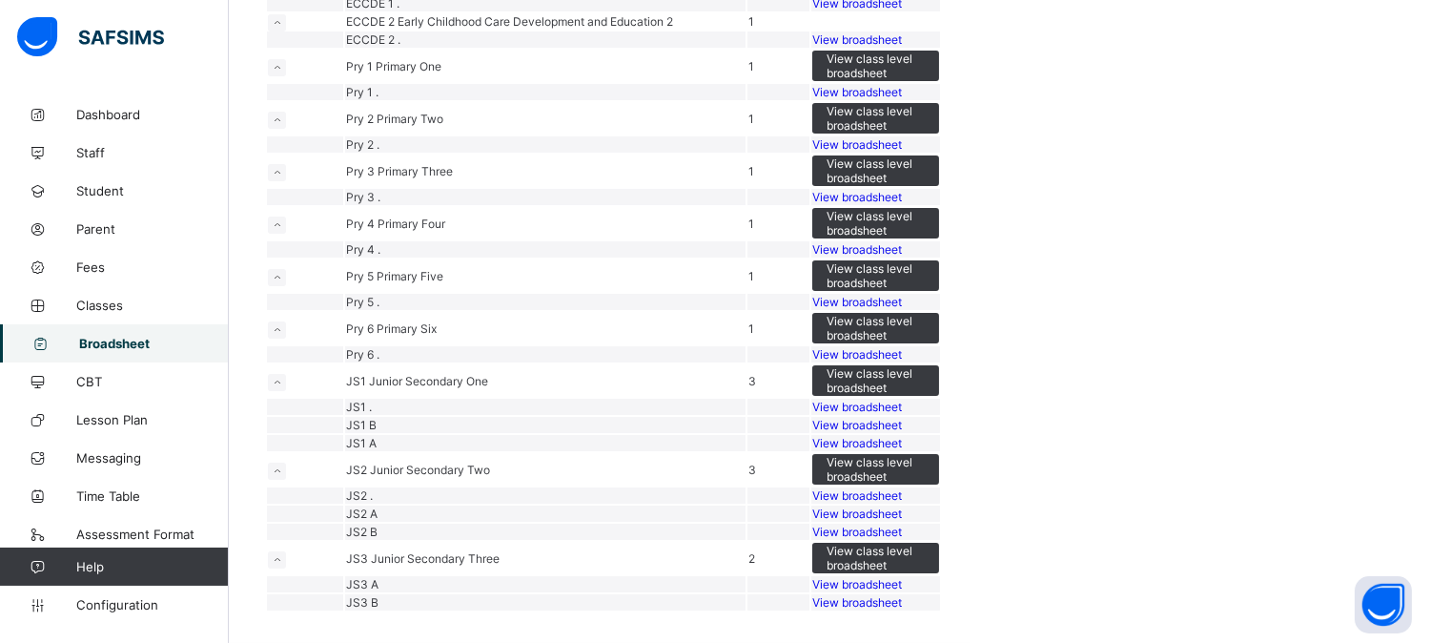
scroll to position [475, 0]
click at [902, 152] on span "View broadsheet" at bounding box center [857, 144] width 90 height 14
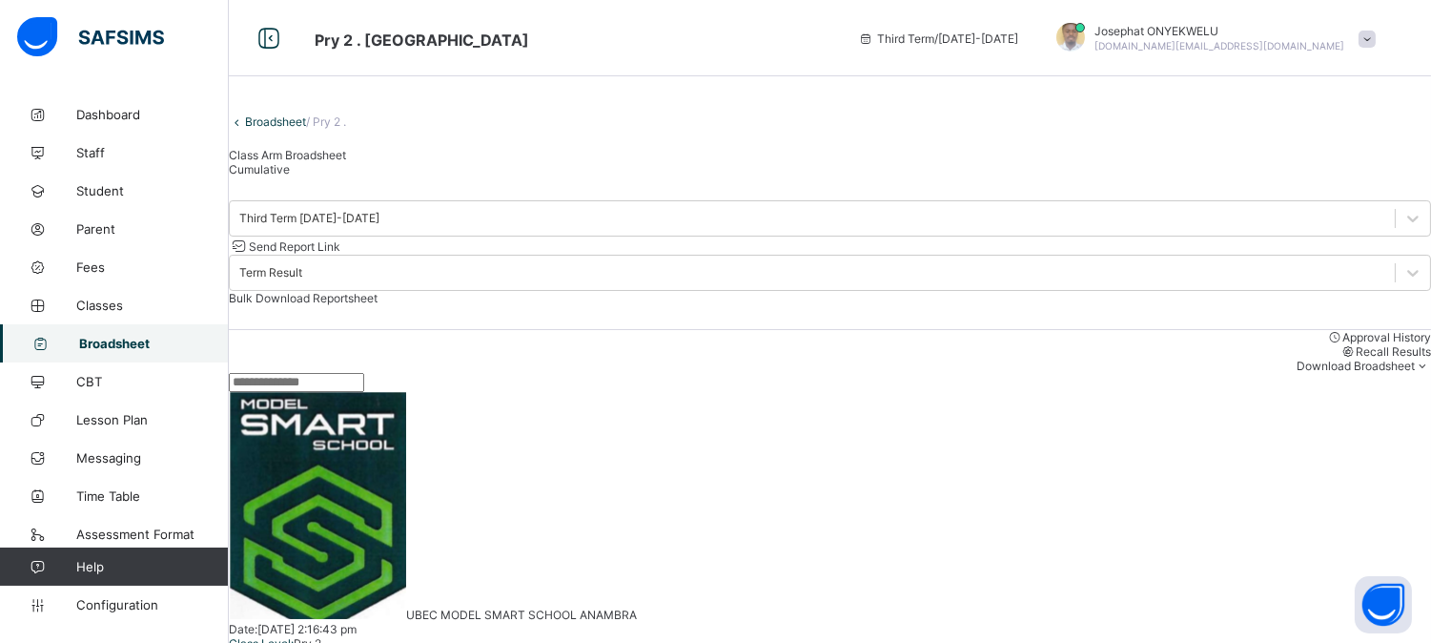
click at [378, 291] on span "Bulk Download Reportsheet" at bounding box center [303, 298] width 149 height 14
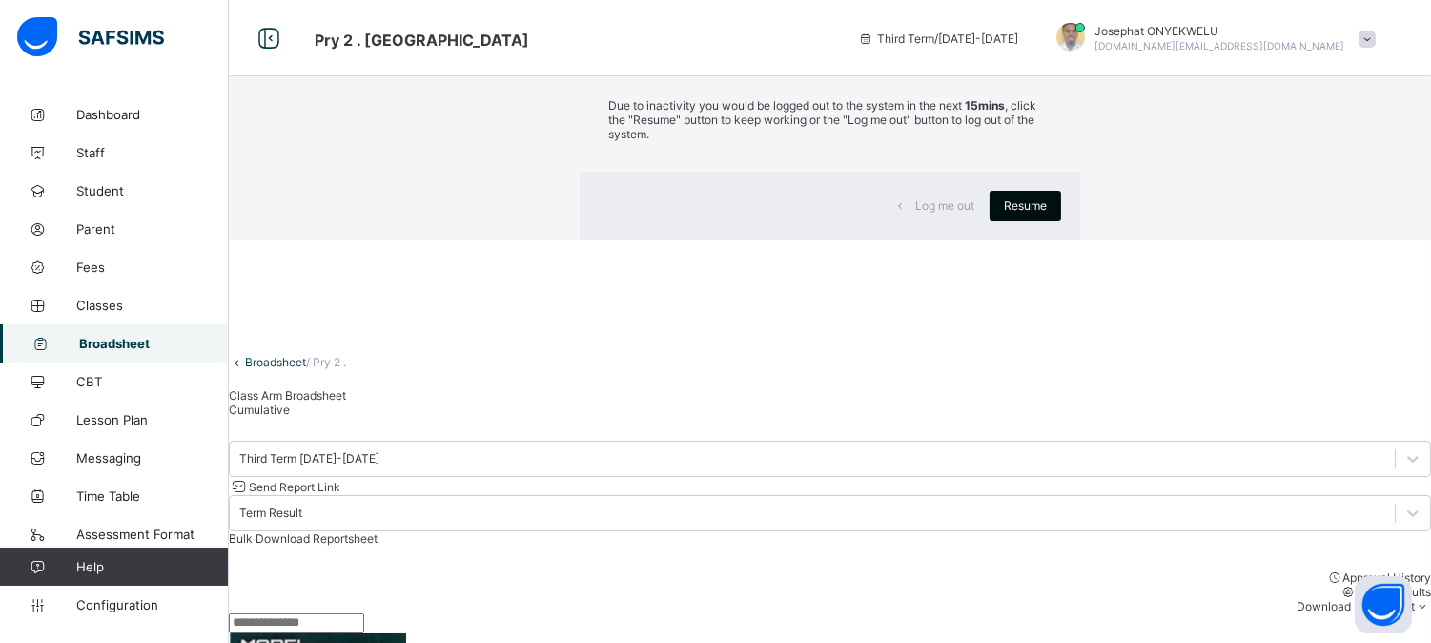
click at [1004, 213] on span "Resume" at bounding box center [1025, 205] width 43 height 14
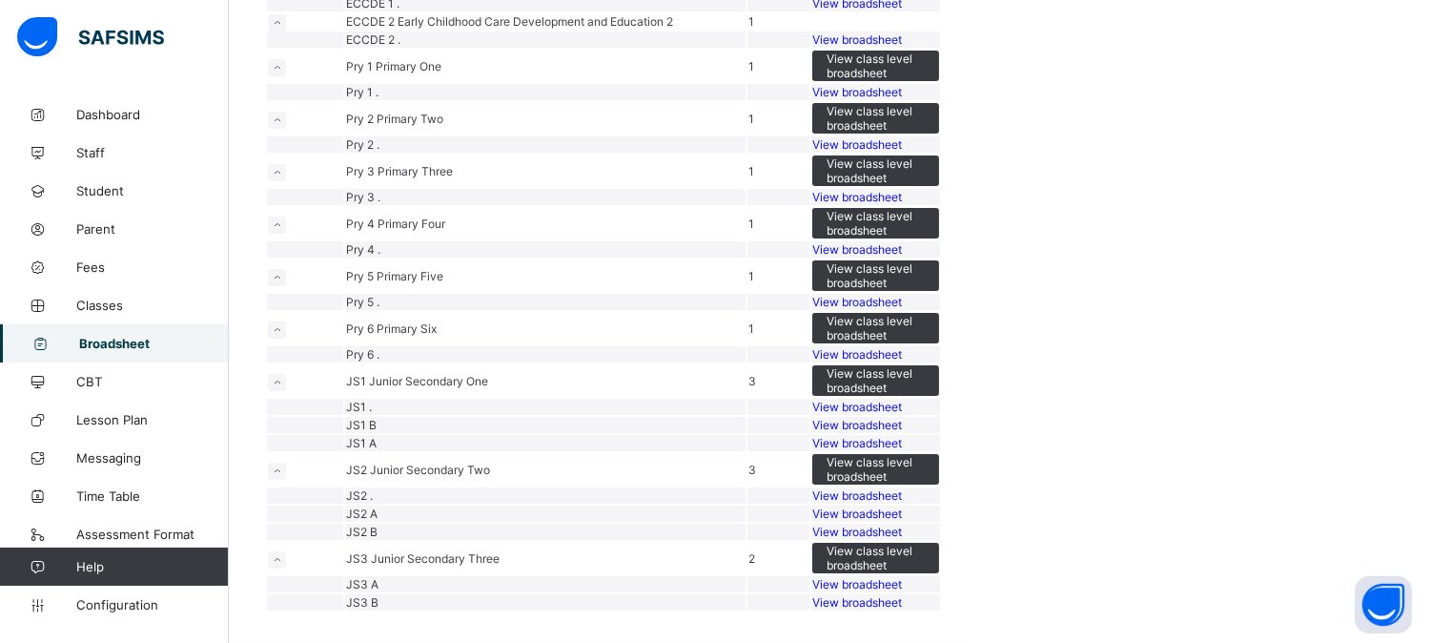
scroll to position [441, 0]
click at [902, 204] on span "View broadsheet" at bounding box center [857, 197] width 90 height 14
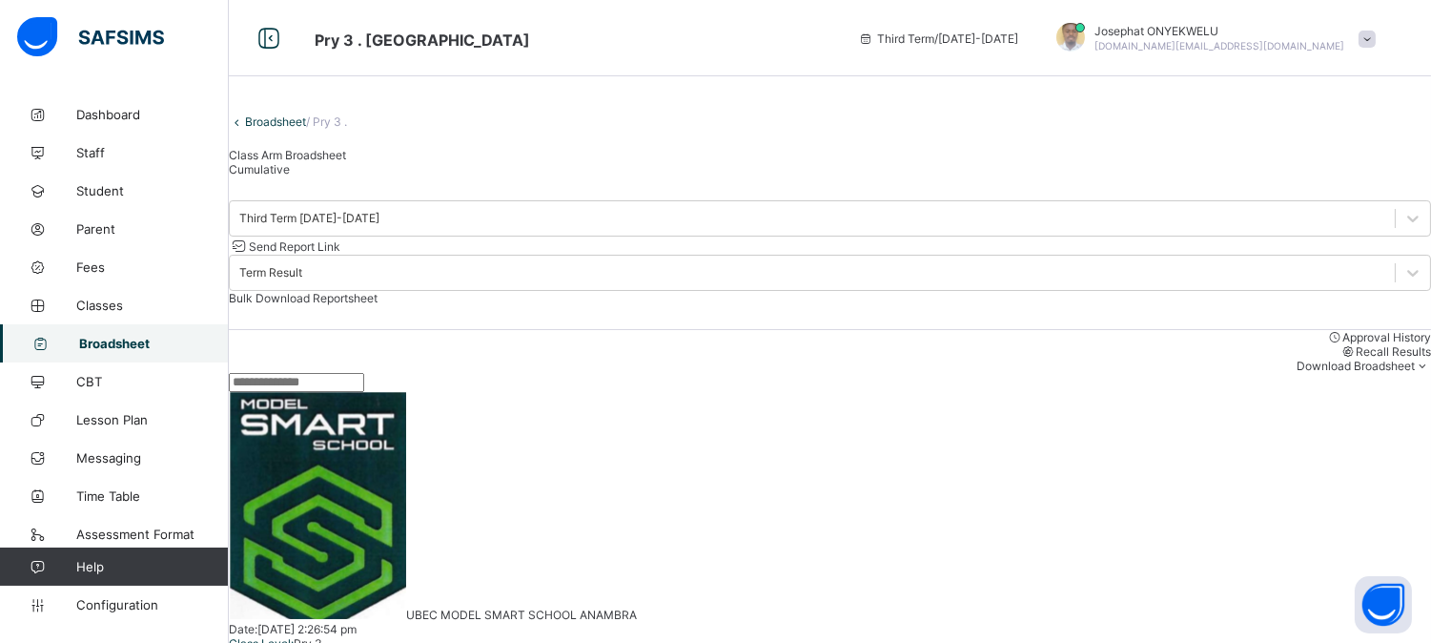
click at [378, 291] on span "Bulk Download Reportsheet" at bounding box center [303, 298] width 149 height 14
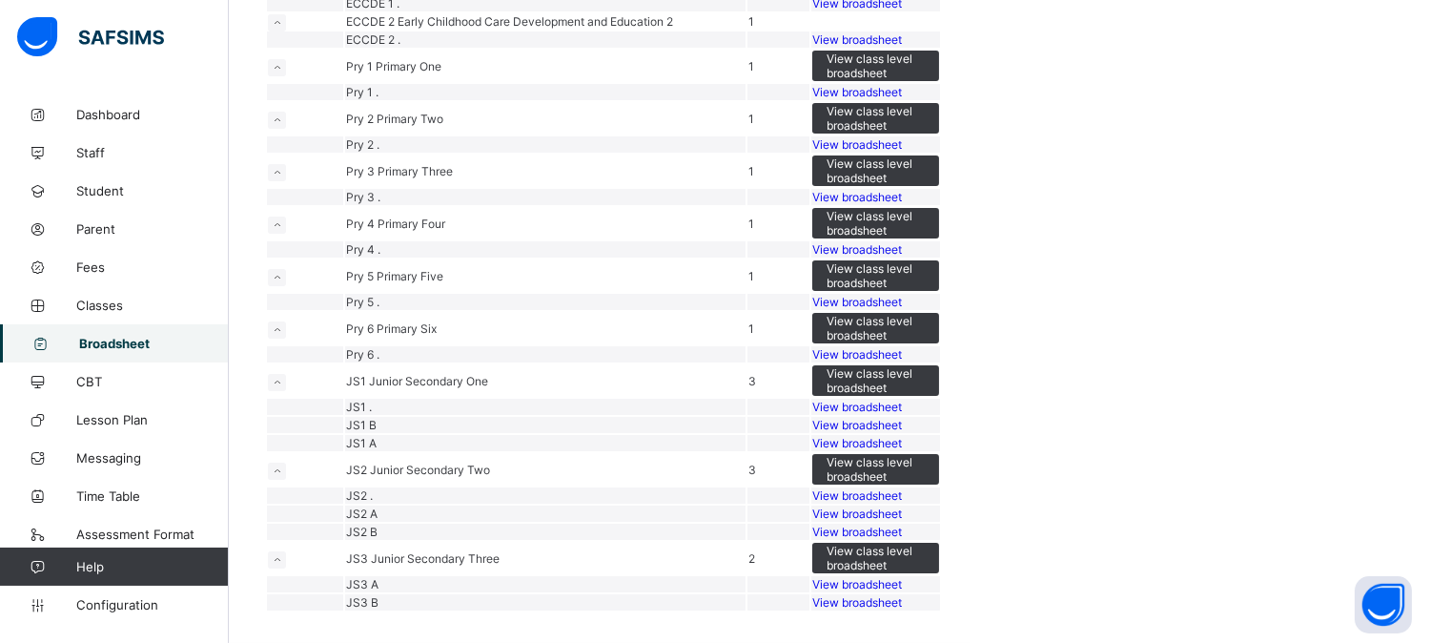
scroll to position [850, 0]
click at [902, 242] on span "View broadsheet" at bounding box center [857, 249] width 90 height 14
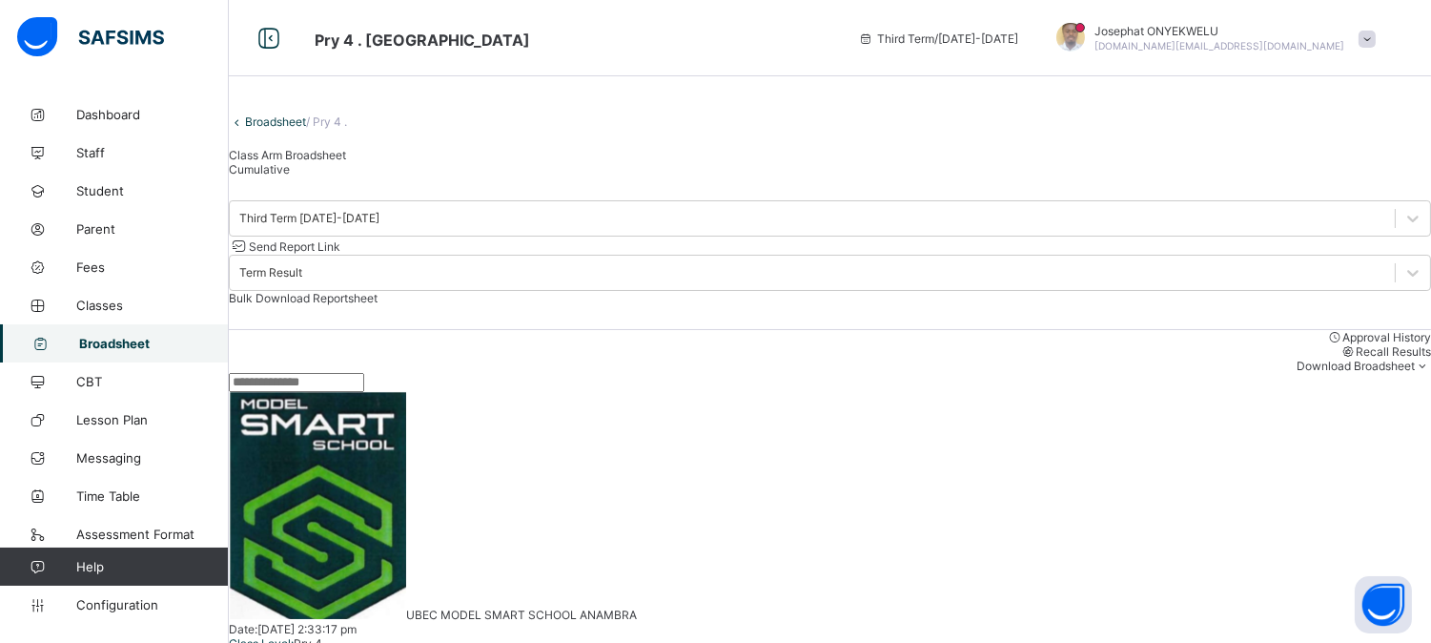
click at [378, 291] on span "Bulk Download Reportsheet" at bounding box center [303, 298] width 149 height 14
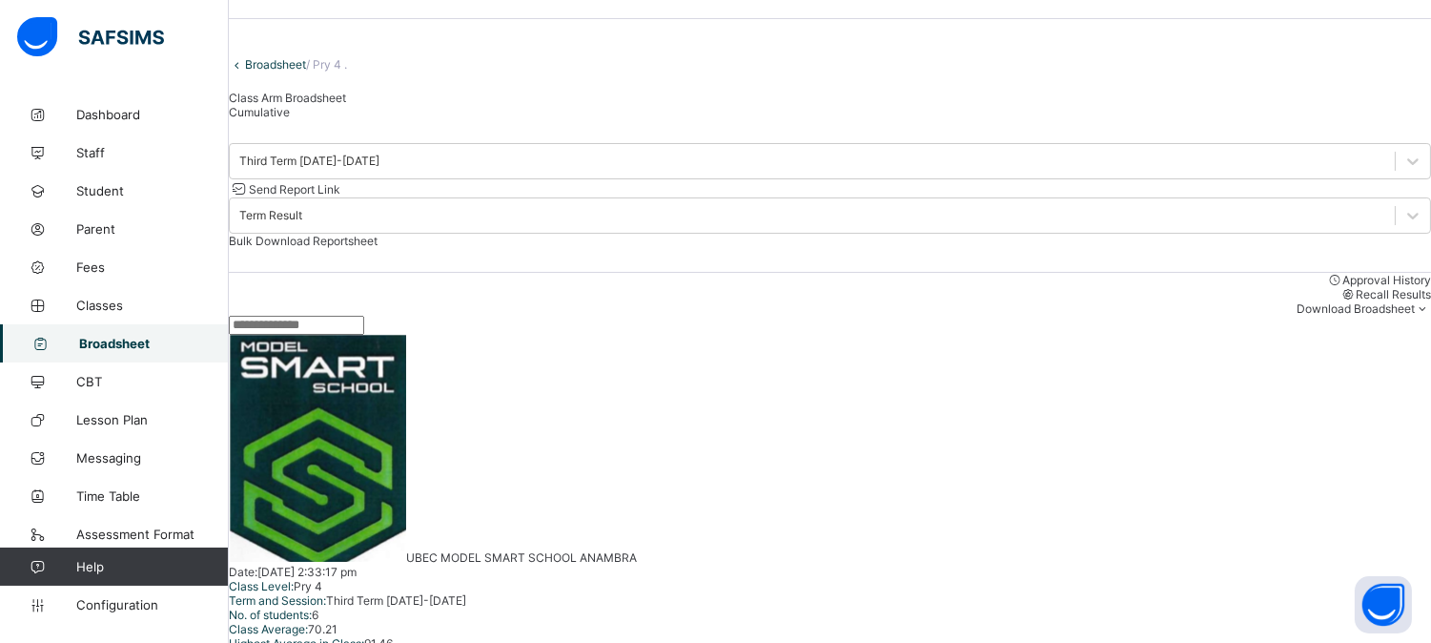
click at [396, 119] on div "Cumulative" at bounding box center [830, 112] width 1203 height 14
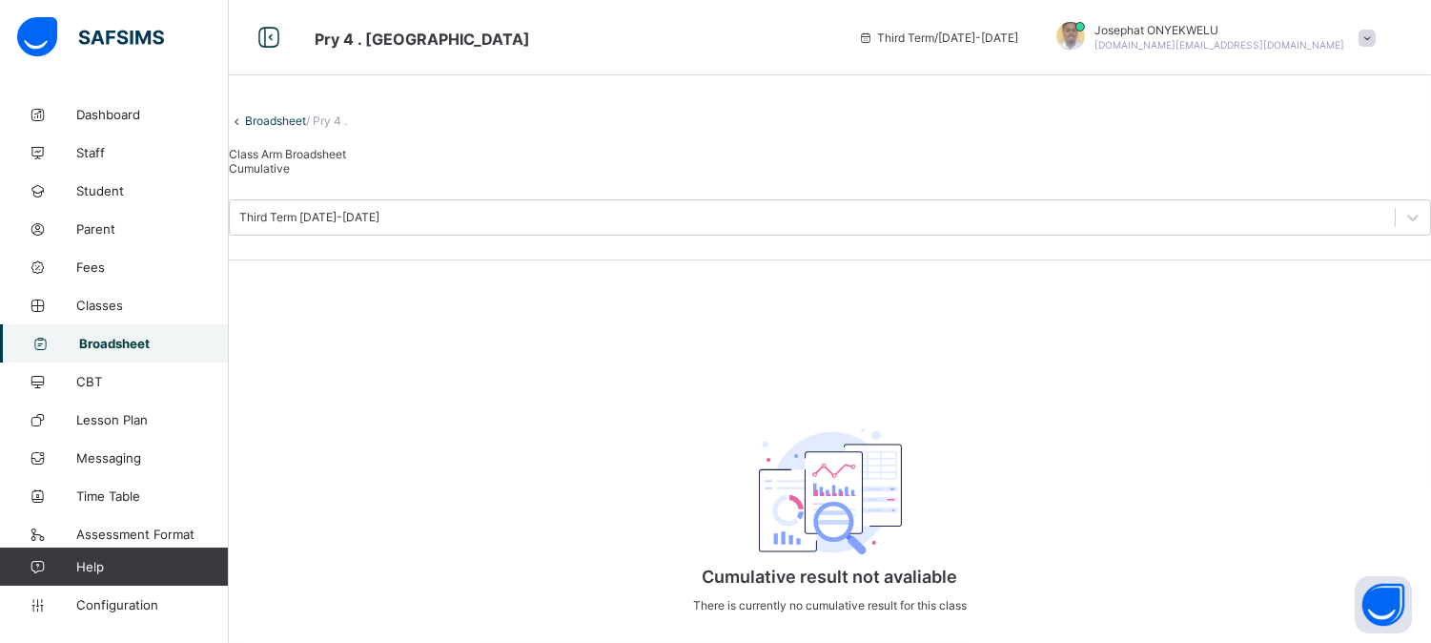
scroll to position [59, 0]
click at [245, 113] on icon at bounding box center [237, 120] width 16 height 14
click at [274, 113] on link "Broadsheet" at bounding box center [275, 120] width 61 height 14
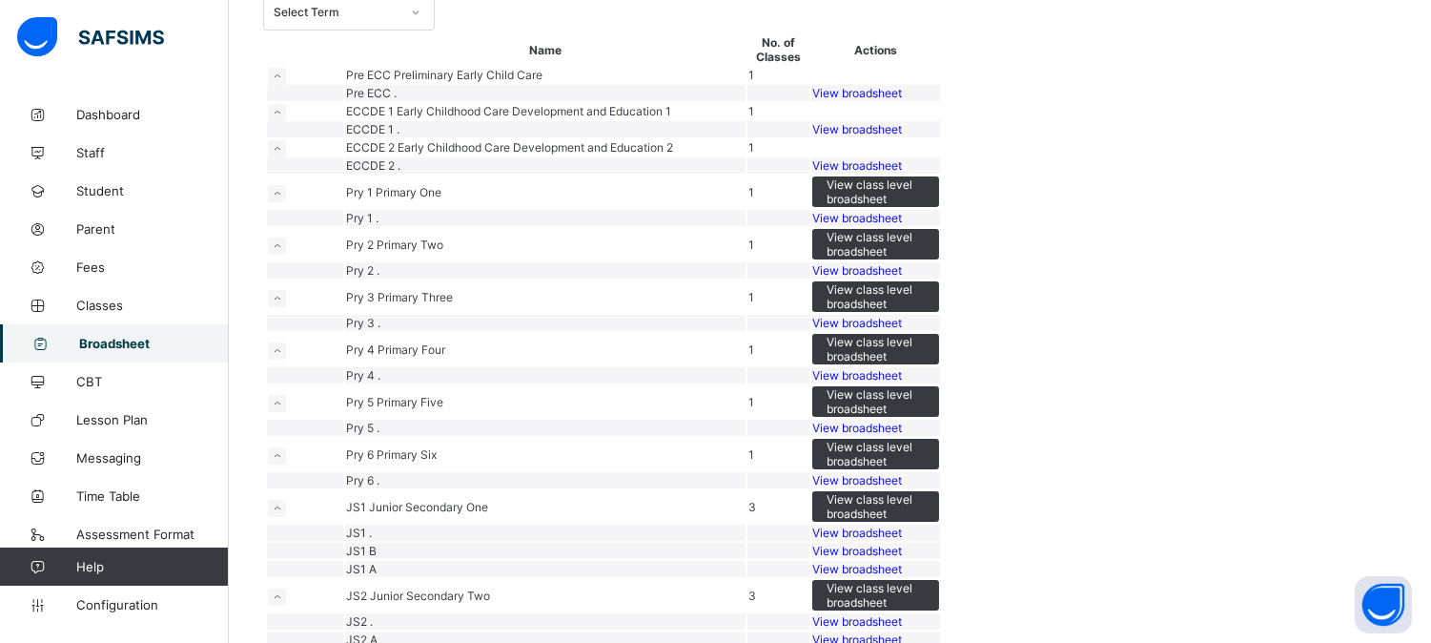
scroll to position [158, 0]
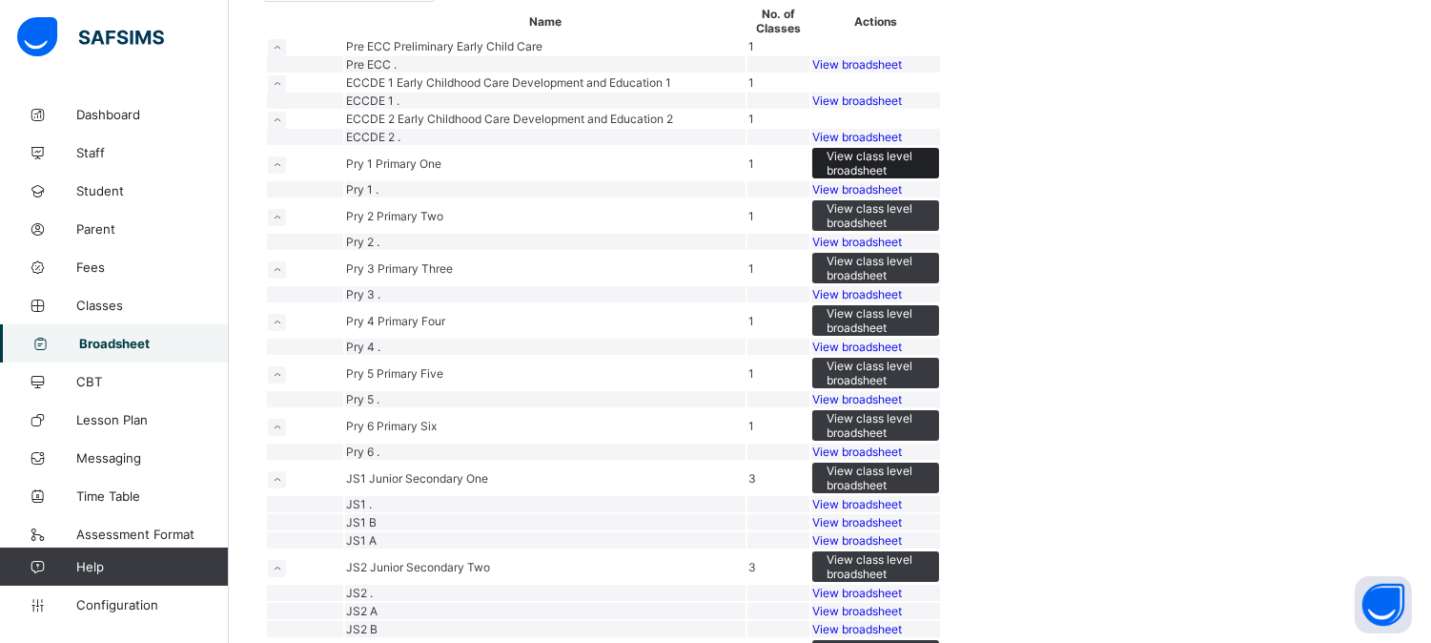
click at [925, 177] on span "View class level broadsheet" at bounding box center [876, 163] width 98 height 29
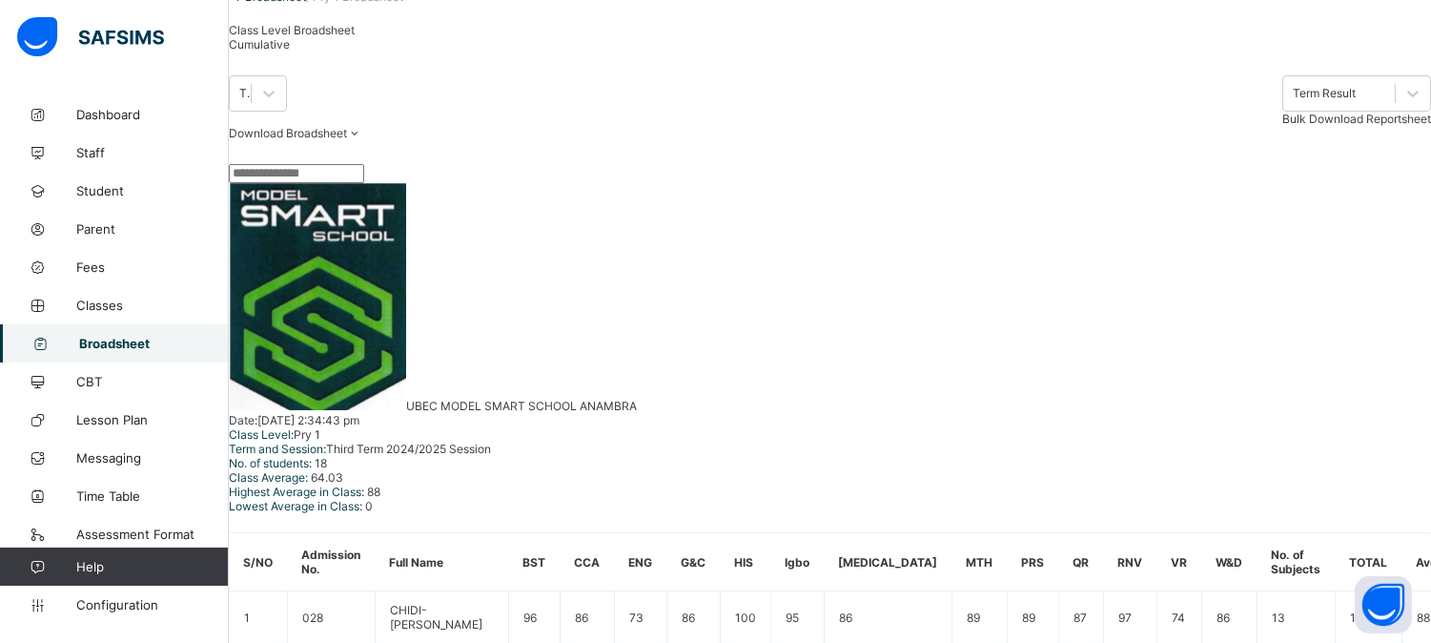
scroll to position [122, 0]
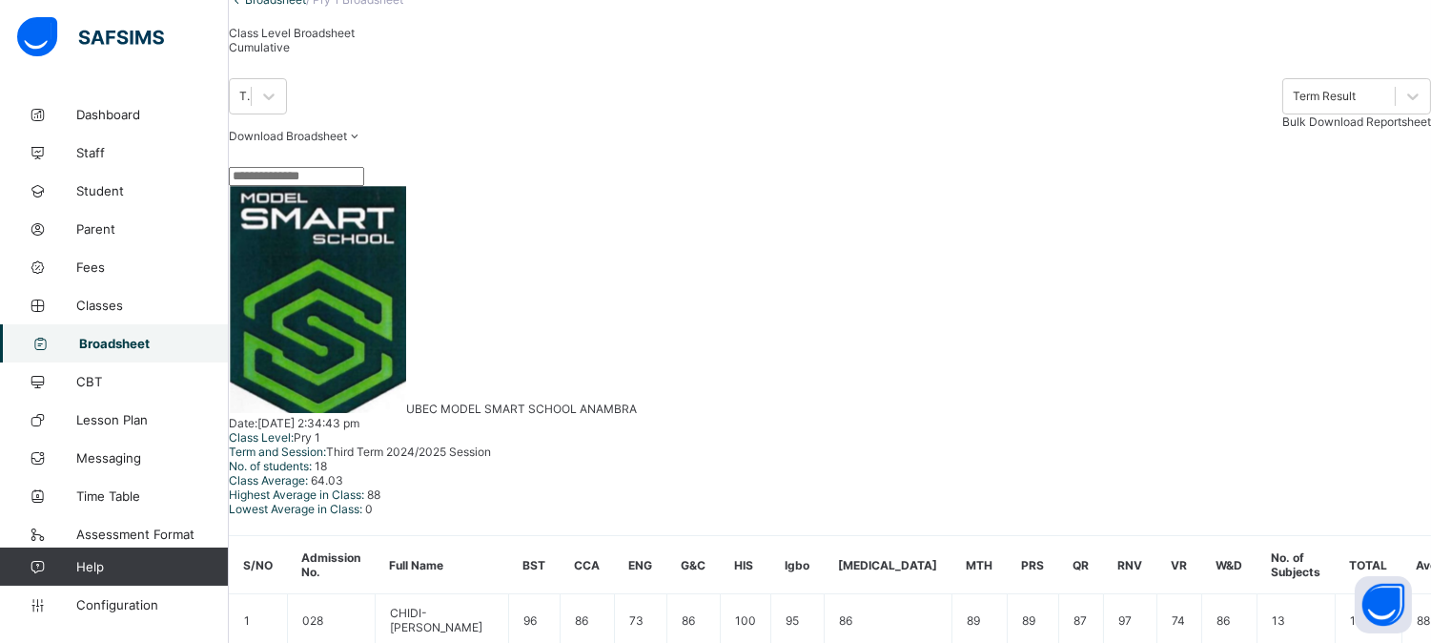
click at [290, 54] on span "Cumulative" at bounding box center [259, 47] width 61 height 14
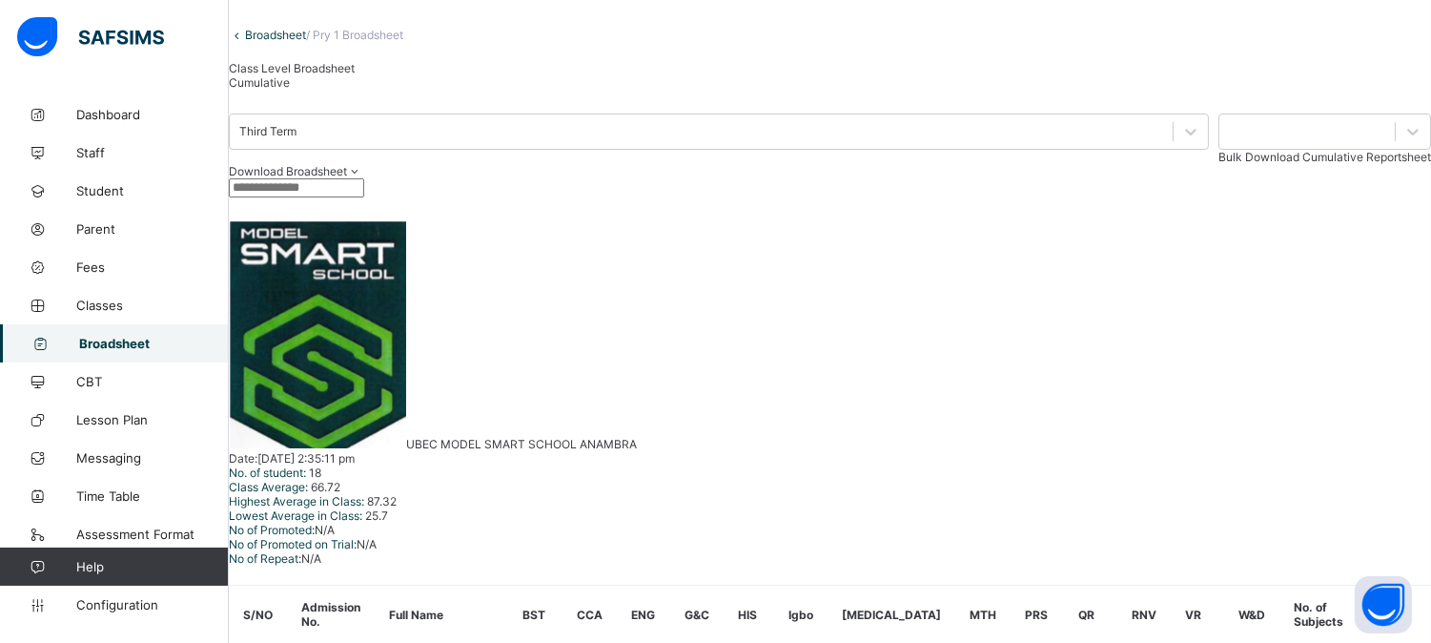
scroll to position [79, 0]
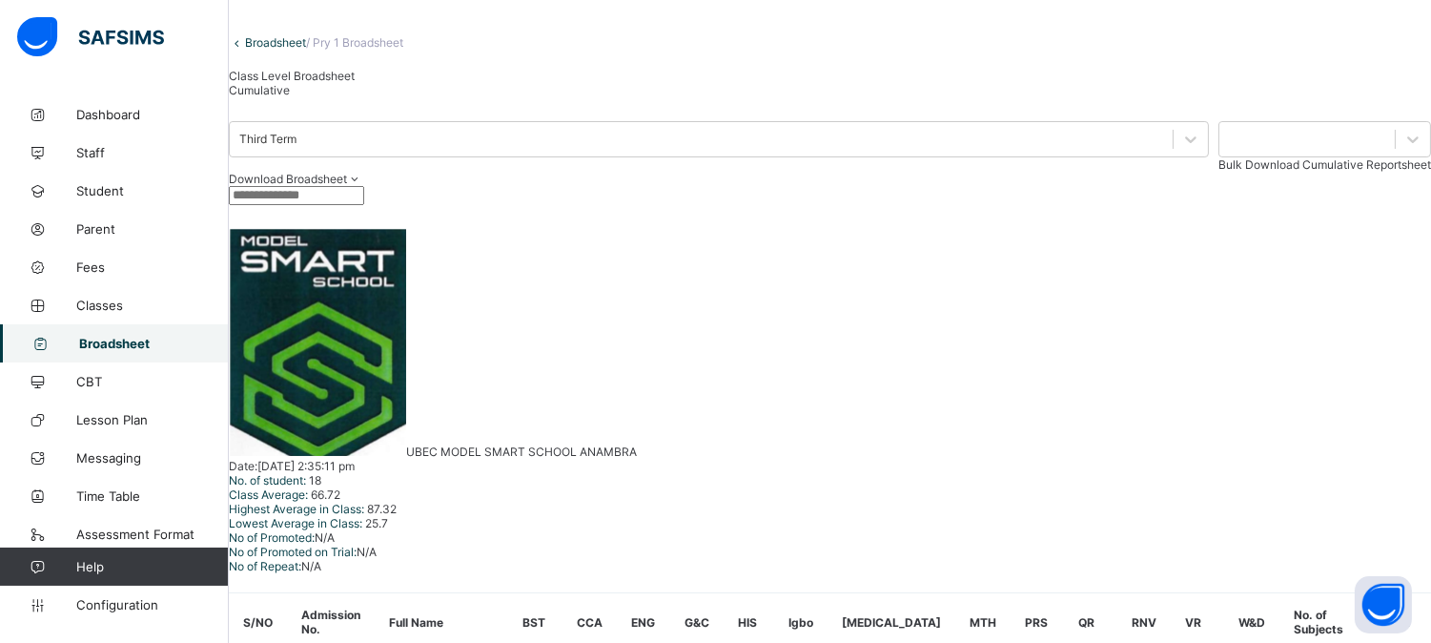
click at [306, 50] on link "Broadsheet" at bounding box center [275, 42] width 61 height 14
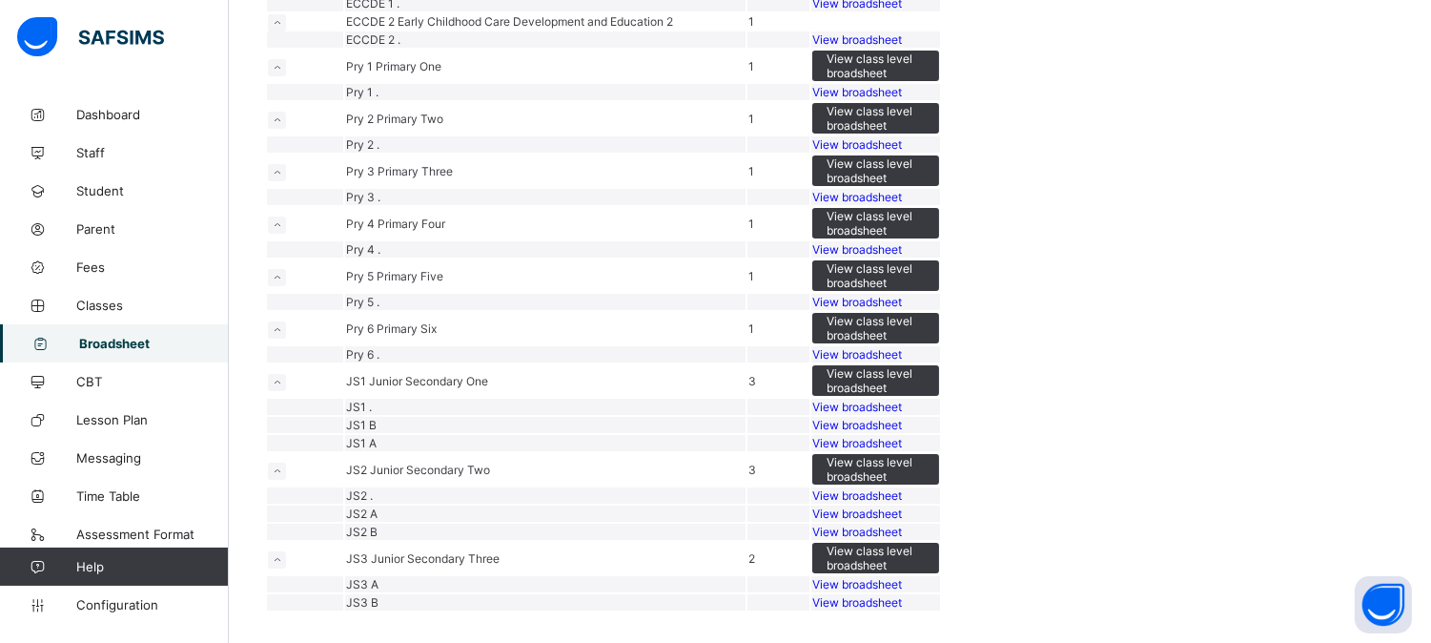
scroll to position [418, 0]
click at [925, 133] on span "View class level broadsheet" at bounding box center [876, 118] width 98 height 29
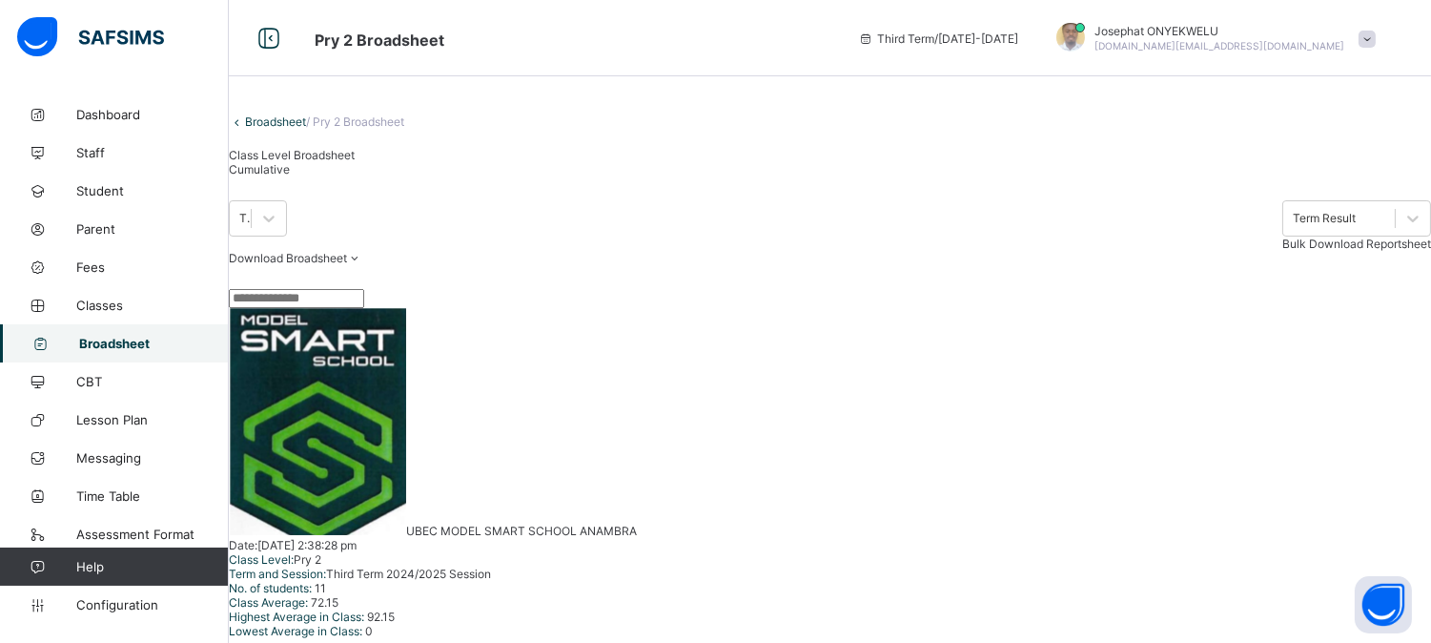
scroll to position [89, 0]
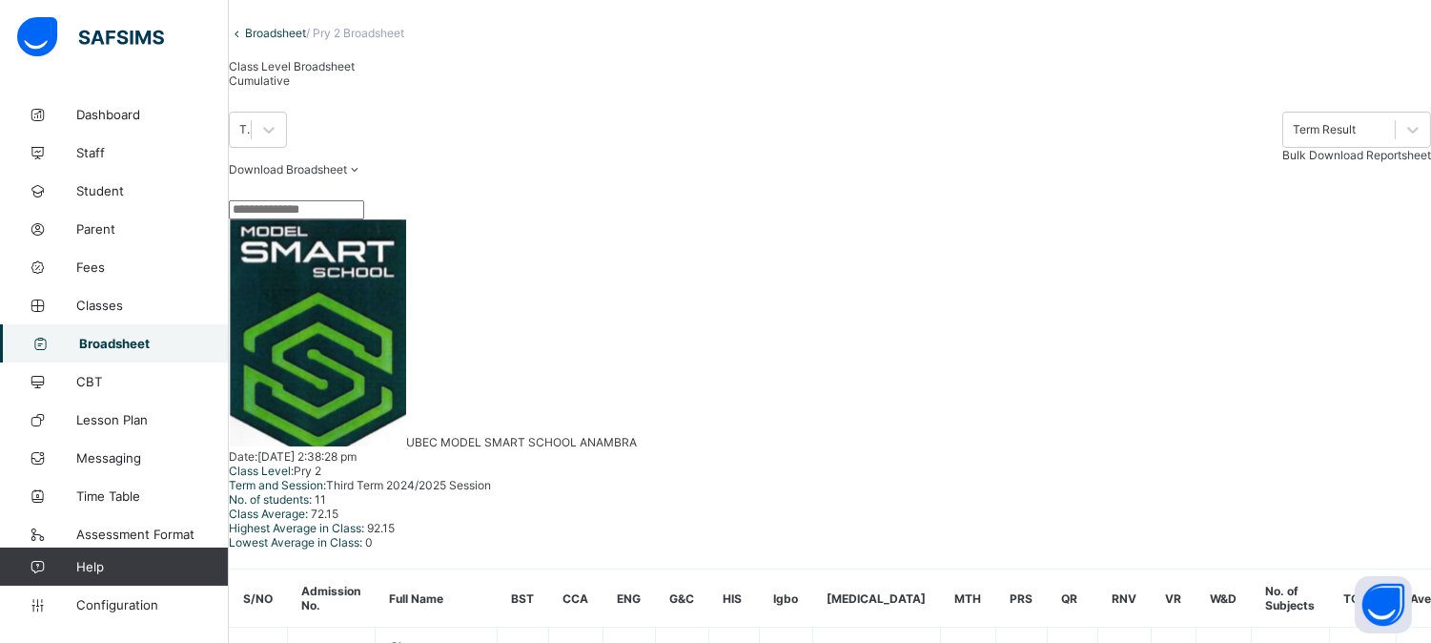
click at [290, 88] on span "Cumulative" at bounding box center [259, 80] width 61 height 14
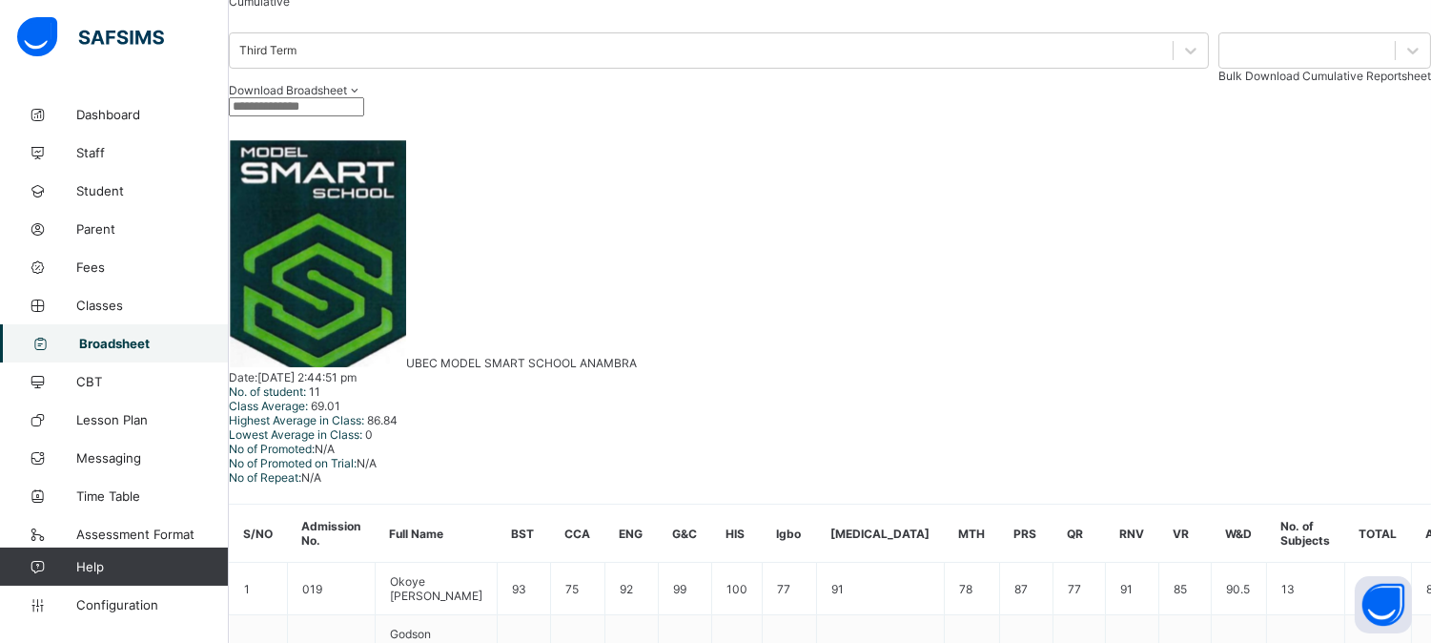
scroll to position [92, 0]
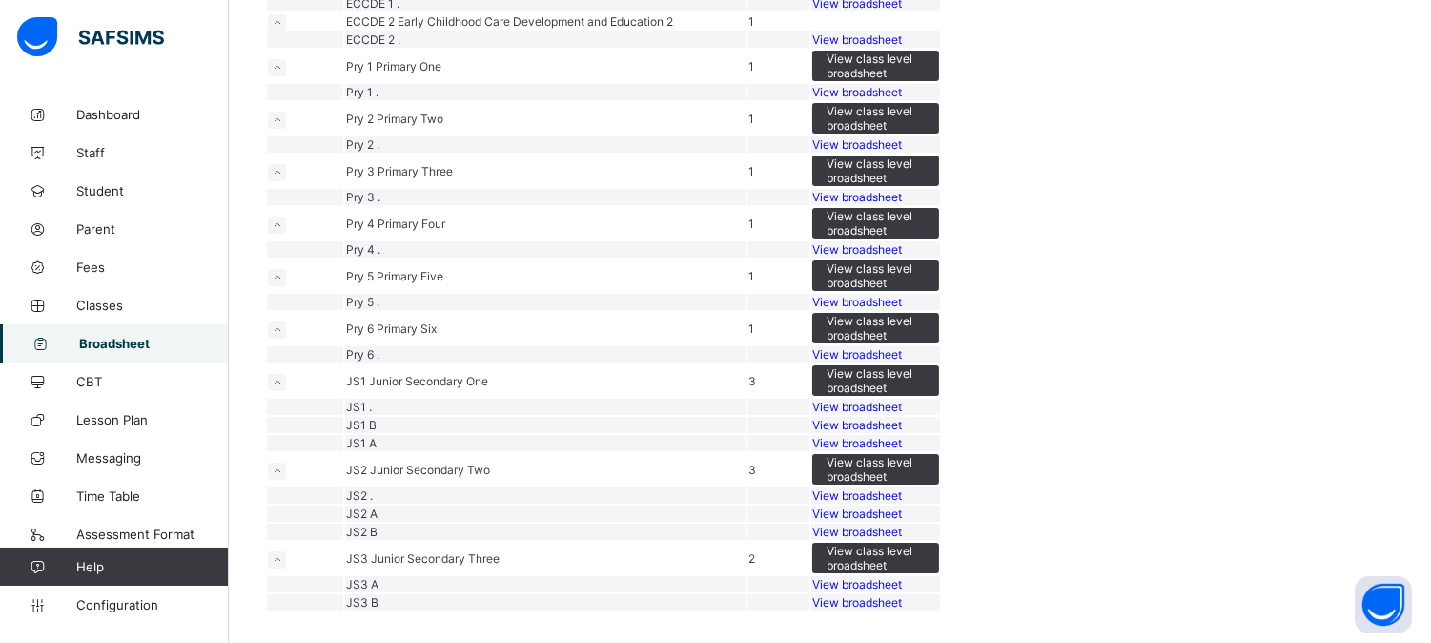
scroll to position [412, 0]
click at [925, 185] on span "View class level broadsheet" at bounding box center [876, 170] width 98 height 29
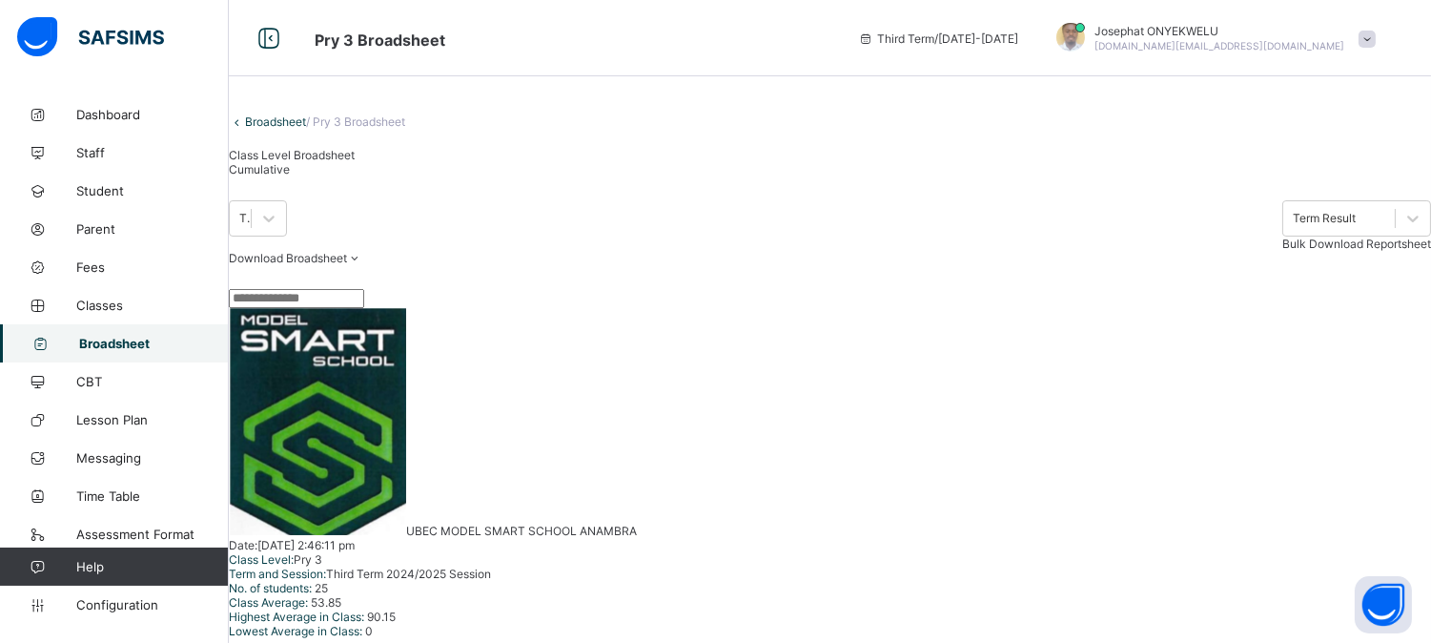
click at [355, 176] on div "Cumulative" at bounding box center [292, 169] width 126 height 14
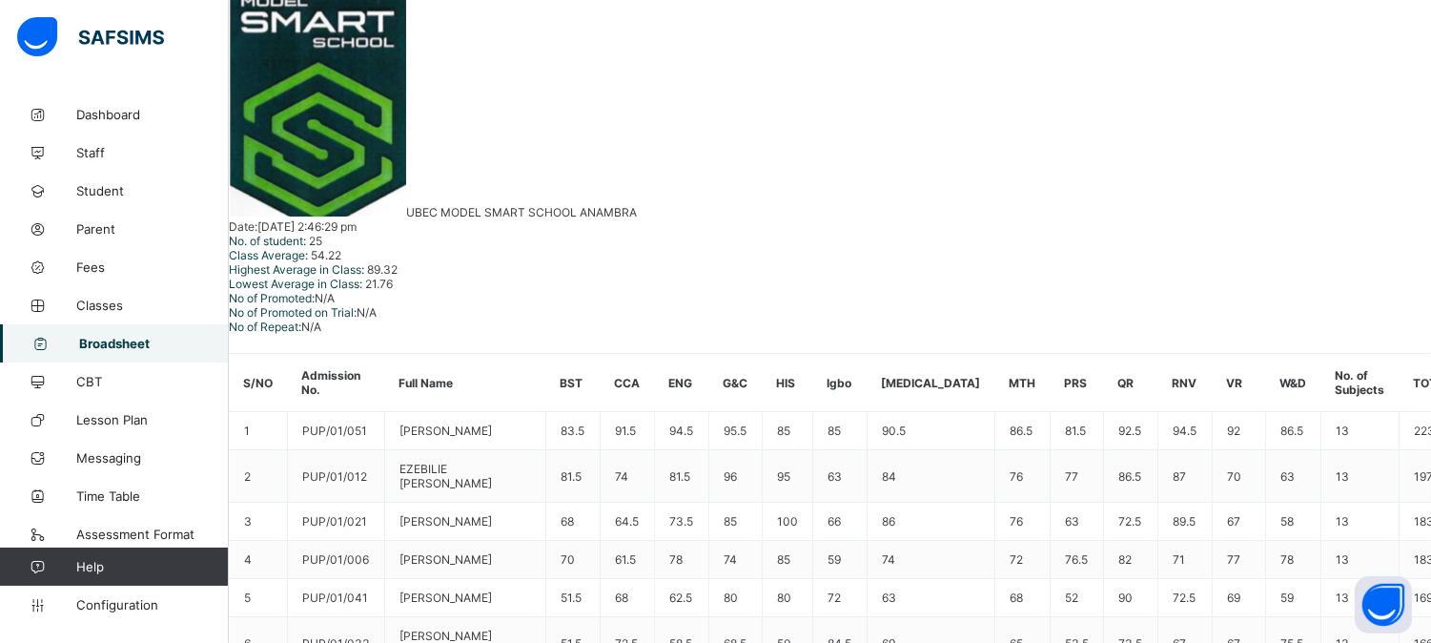
scroll to position [370, 0]
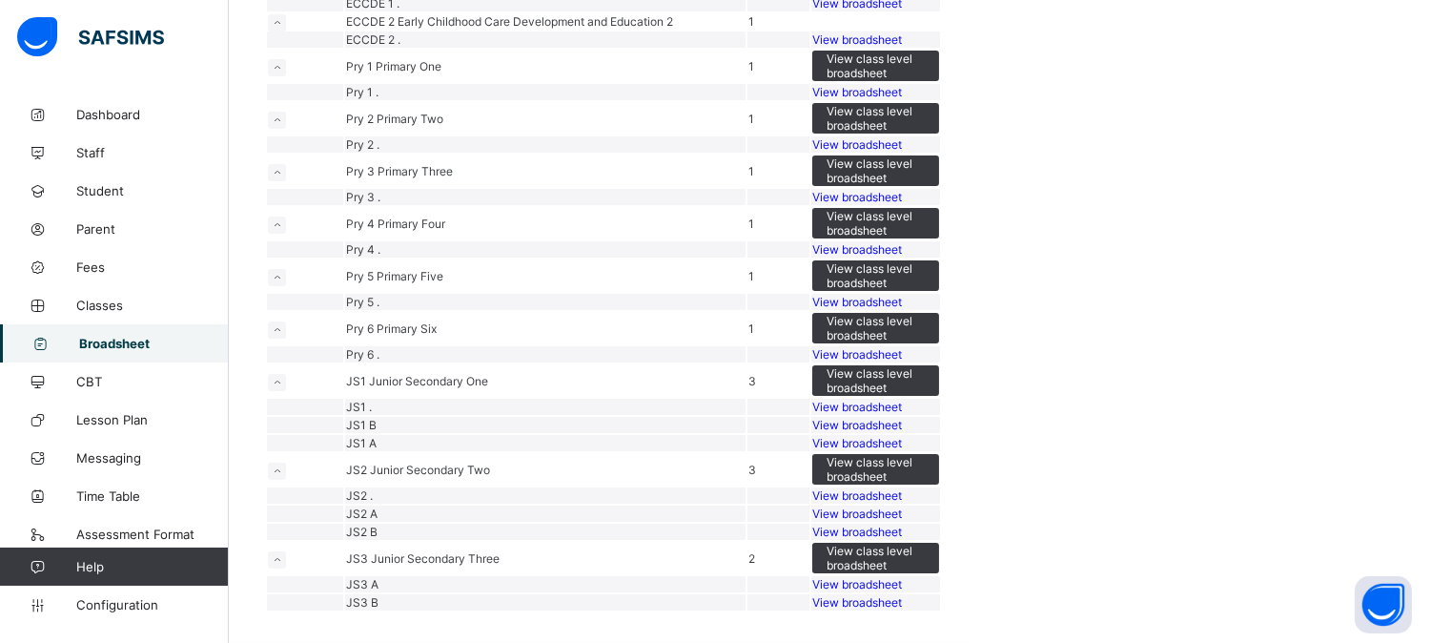
scroll to position [855, 0]
click at [925, 209] on span "View class level broadsheet" at bounding box center [876, 223] width 98 height 29
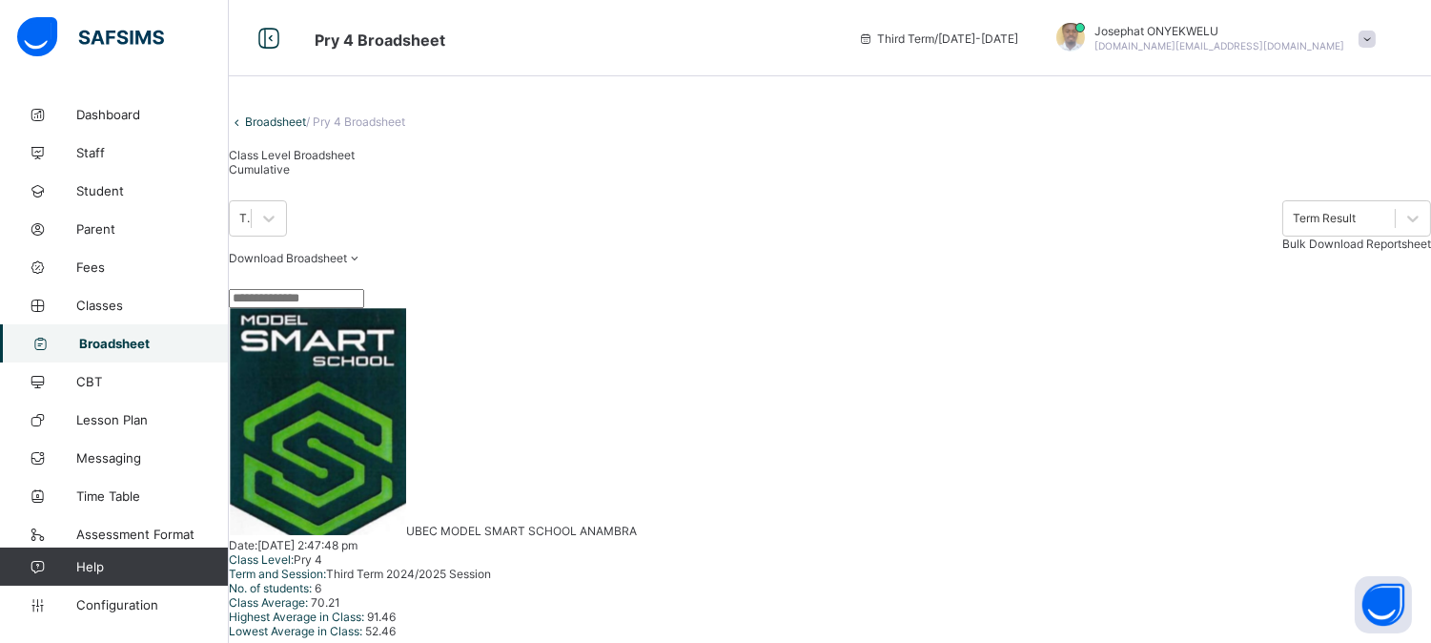
click at [1380, 251] on span "Bulk Download Reportsheet" at bounding box center [1357, 243] width 149 height 14
click at [290, 176] on span "Cumulative" at bounding box center [259, 169] width 61 height 14
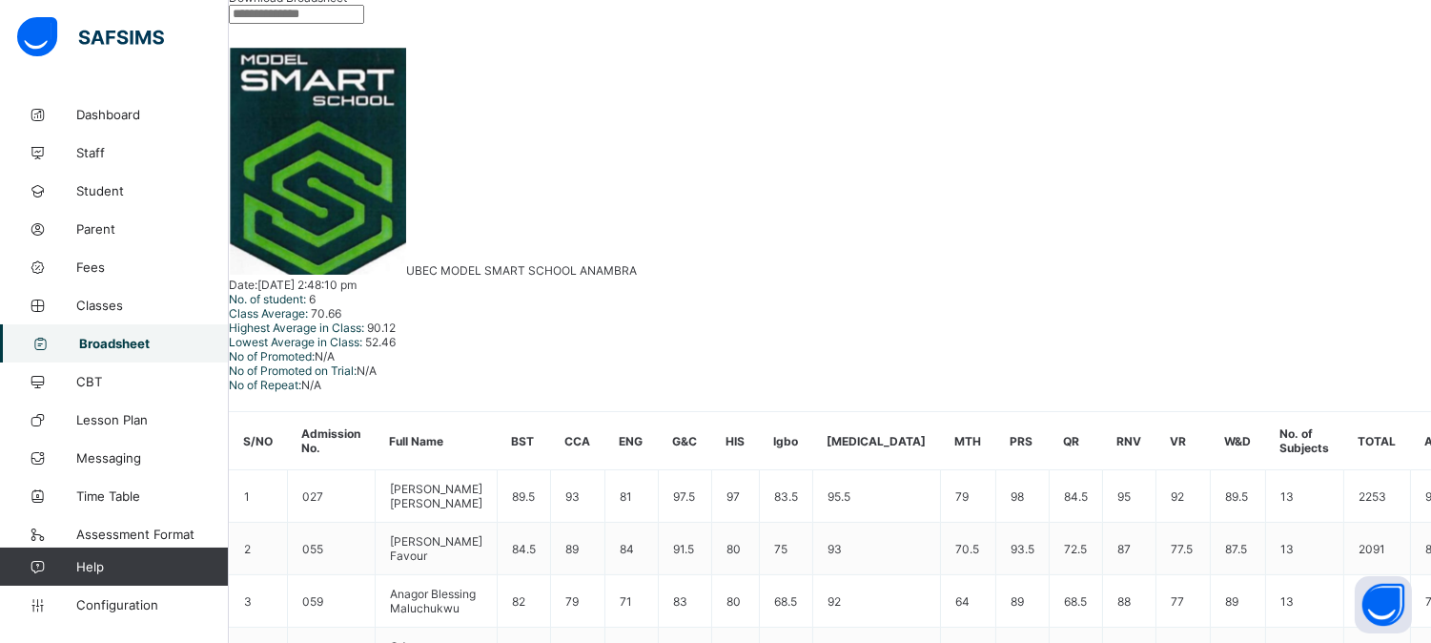
scroll to position [270, 0]
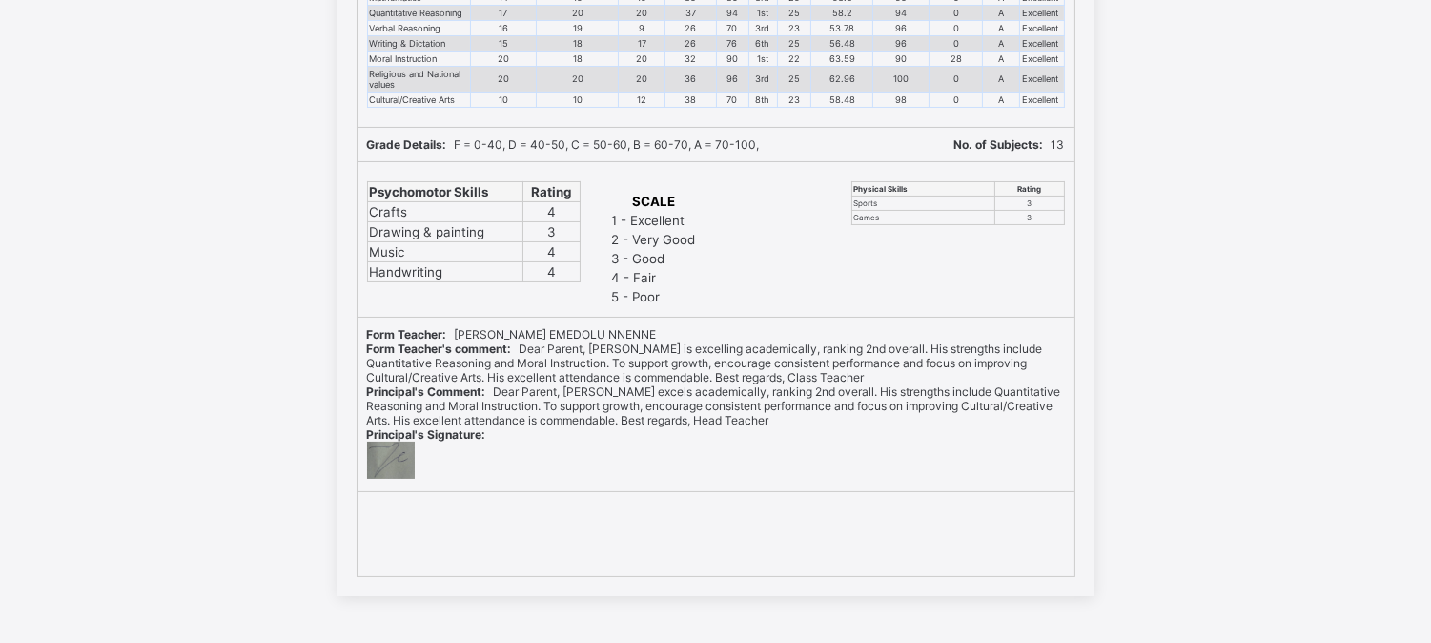
scroll to position [415, 0]
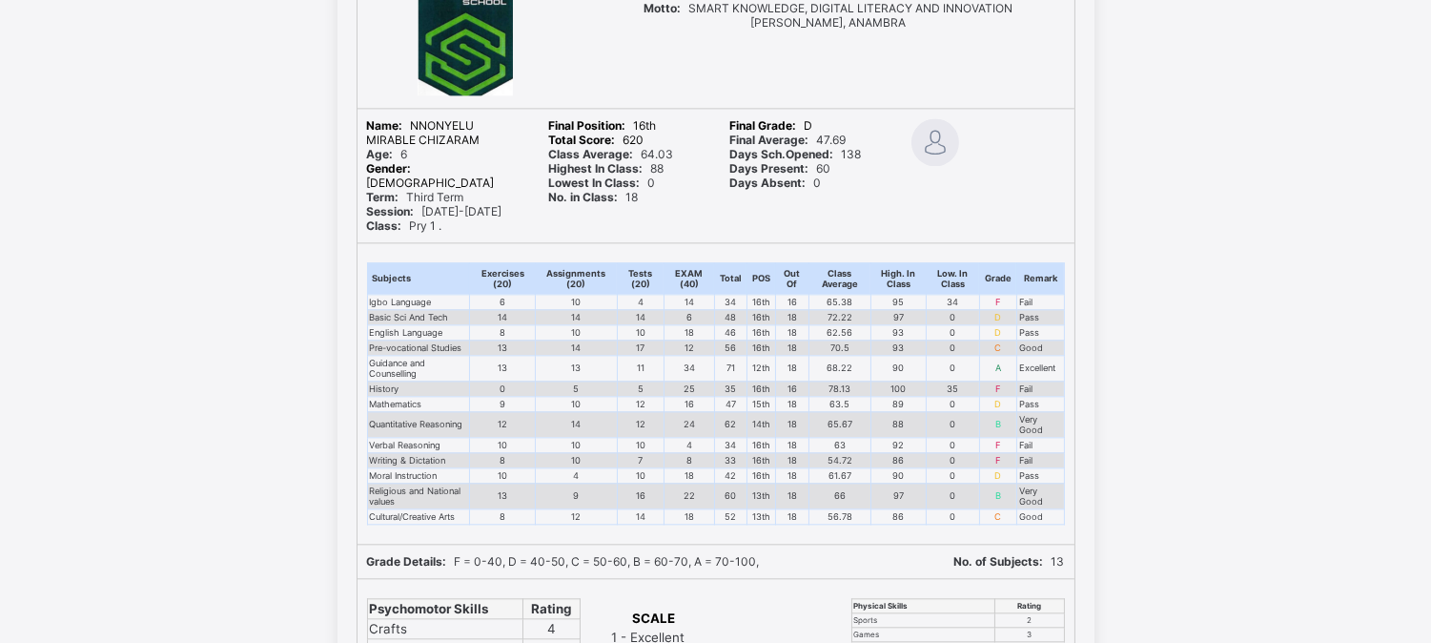
scroll to position [8803, 0]
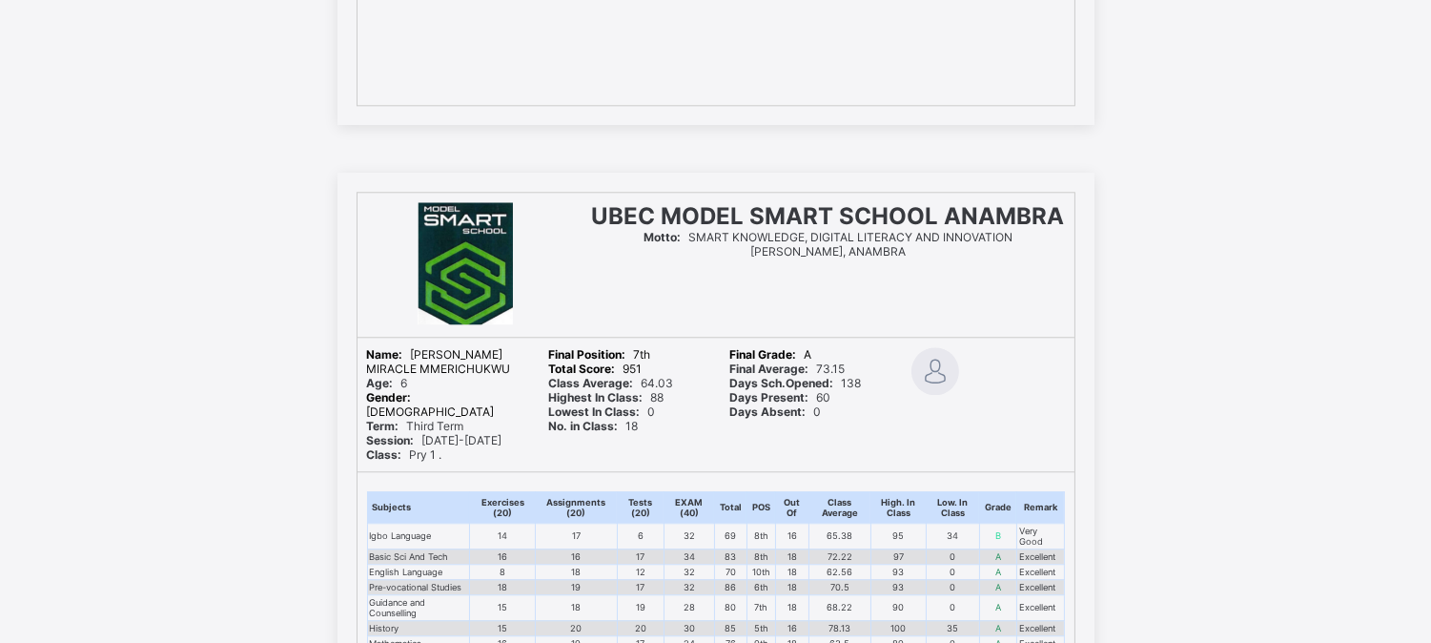
click at [1005, 317] on div "UBEC MODEL SMART SCHOOL ANAMBRA Motto: SMART KNOWLEDGE, DIGITAL LITERACY AND IN…" at bounding box center [829, 265] width 492 height 144
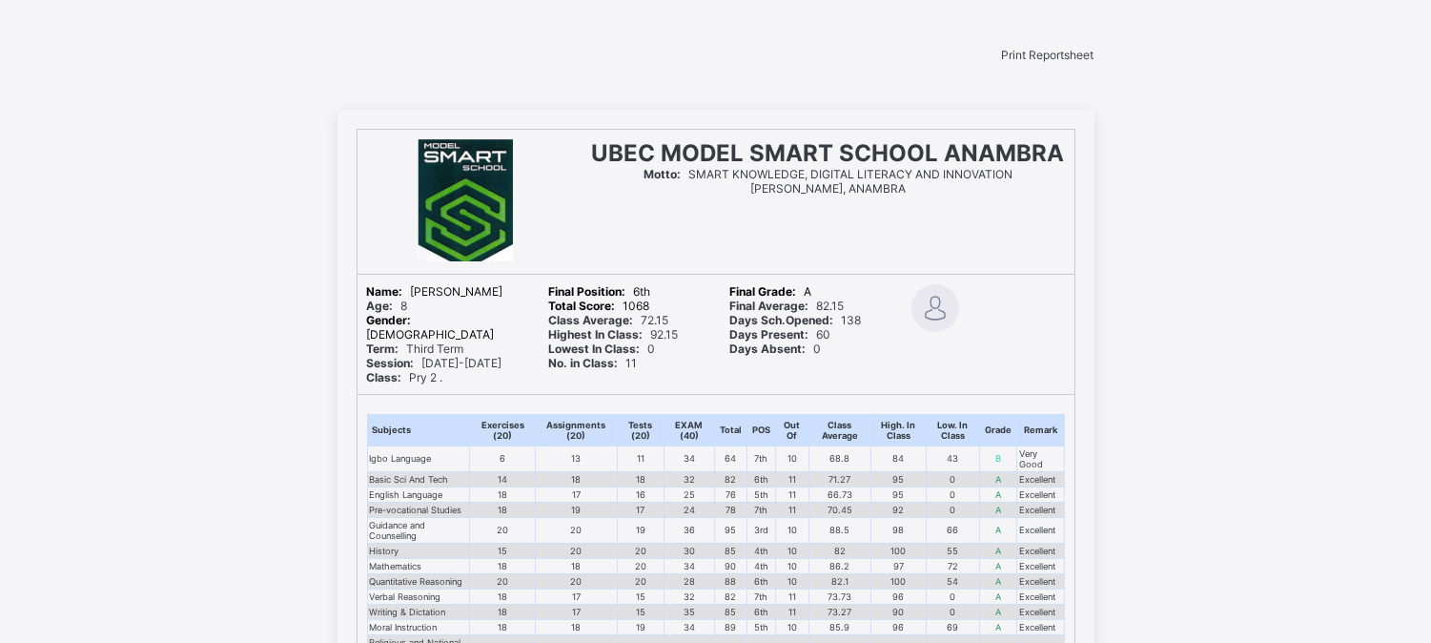
click at [1051, 62] on span "Print Reportsheet" at bounding box center [1048, 55] width 93 height 14
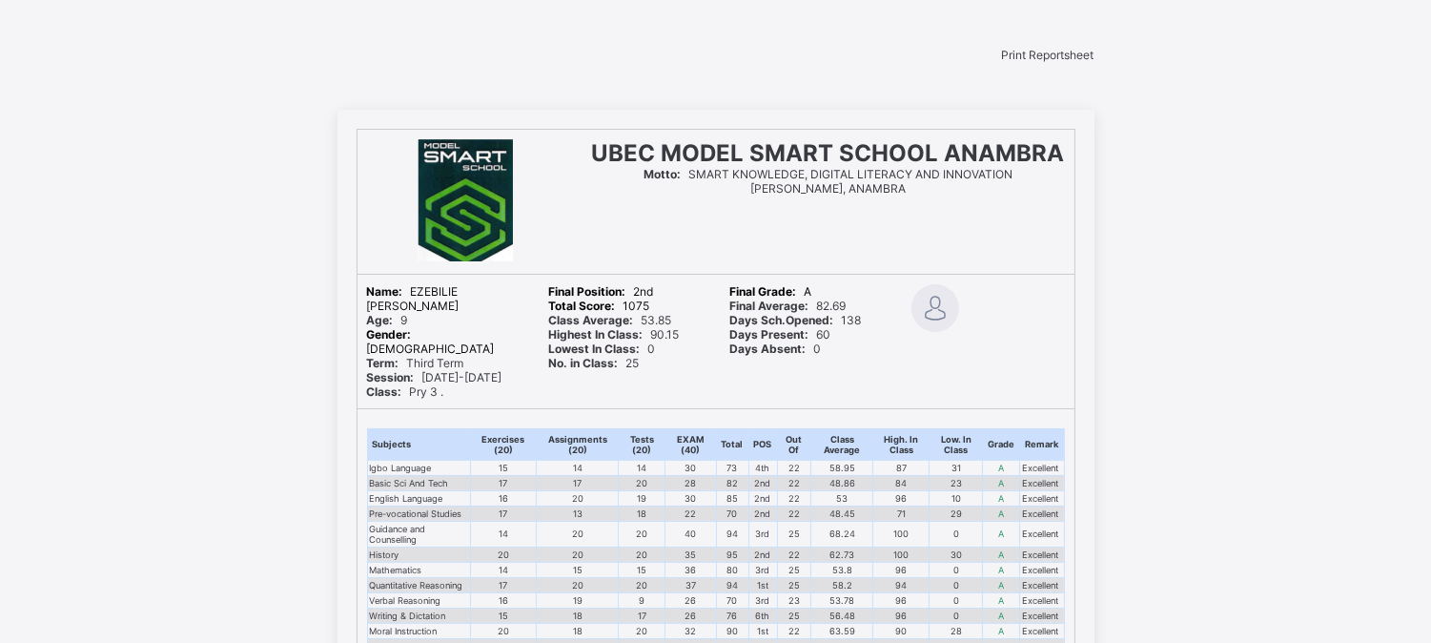
click at [1024, 54] on span "Print Reportsheet" at bounding box center [1048, 55] width 93 height 14
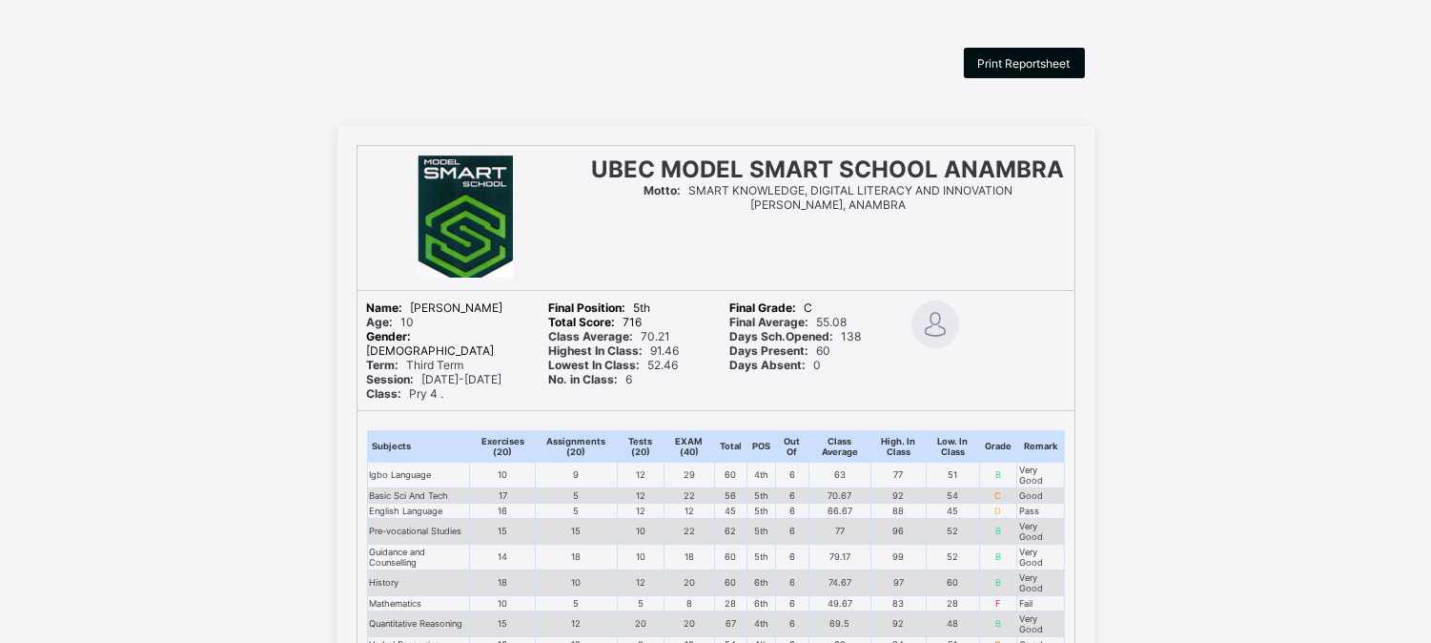
click at [1068, 72] on div "Print Reportsheet" at bounding box center [1024, 63] width 121 height 31
